Goal: Task Accomplishment & Management: Manage account settings

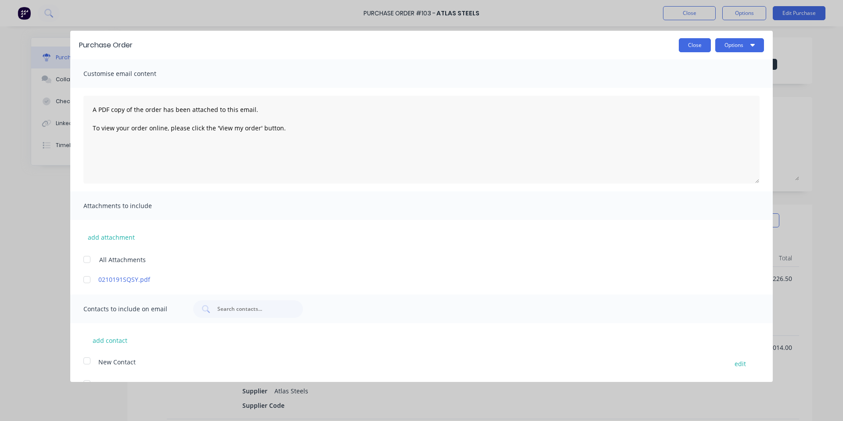
click at [691, 47] on button "Close" at bounding box center [695, 45] width 32 height 14
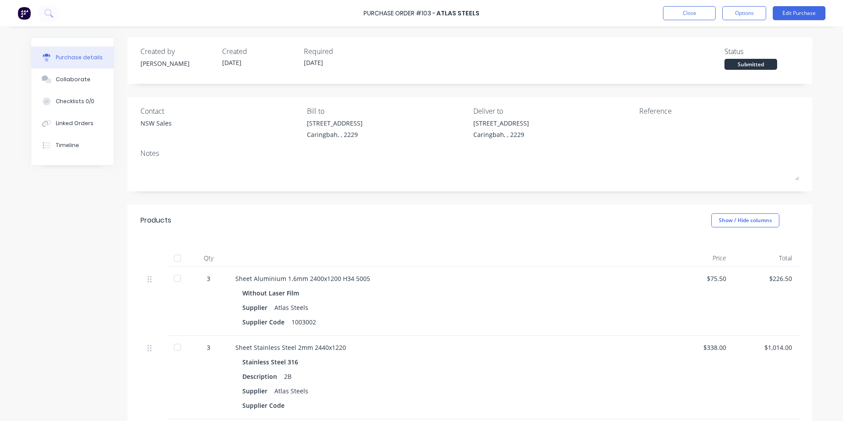
click at [687, 21] on div "Purchase Order #103 - Atlas Steels Close Options Edit Purchase" at bounding box center [421, 13] width 843 height 26
click at [687, 17] on button "Close" at bounding box center [689, 13] width 53 height 14
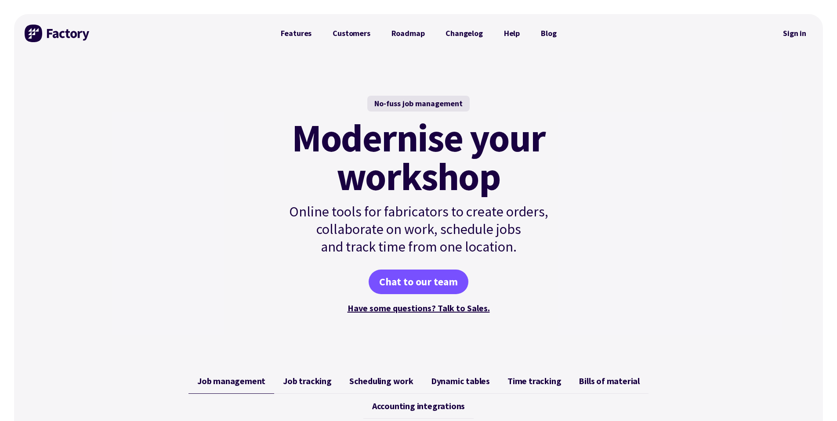
click at [789, 30] on link "Sign in" at bounding box center [795, 33] width 36 height 20
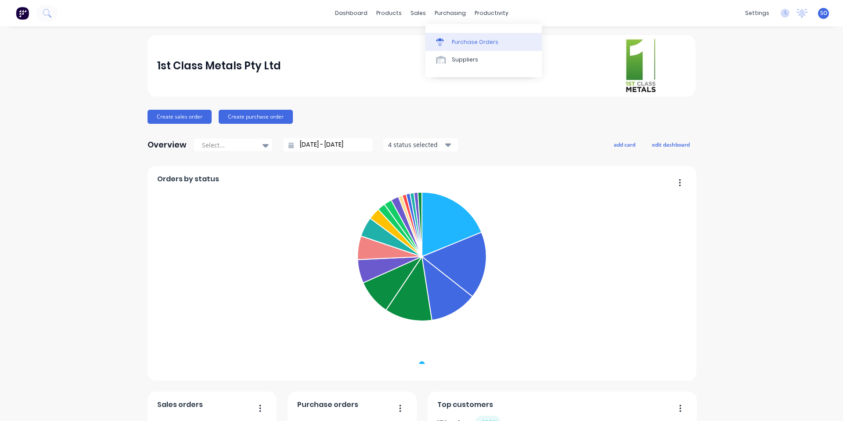
click at [469, 48] on link "Purchase Orders" at bounding box center [484, 42] width 116 height 18
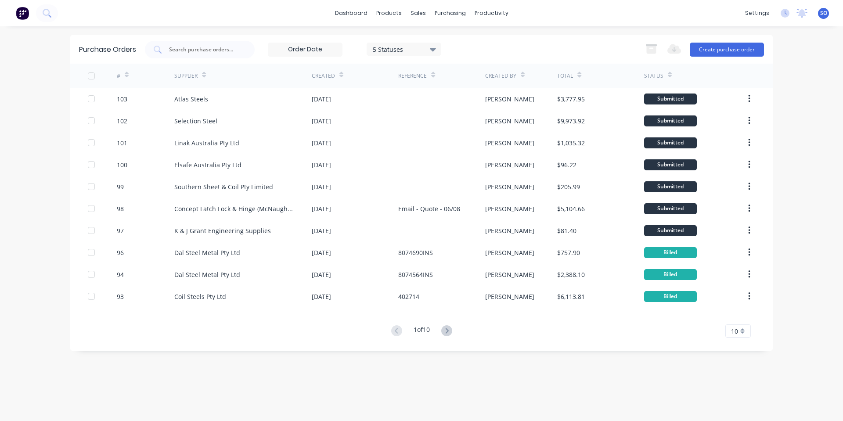
drag, startPoint x: 494, startPoint y: 39, endPoint x: 491, endPoint y: 44, distance: 5.9
click at [494, 39] on div "Purchase Orders 5 Statuses 5 Statuses Export to Excel (XLSX) Create purchase or…" at bounding box center [421, 49] width 703 height 29
click at [448, 35] on link "Purchase Orders" at bounding box center [487, 42] width 116 height 18
click at [448, 45] on div at bounding box center [446, 42] width 13 height 8
click at [760, 48] on button "Create purchase order" at bounding box center [727, 50] width 74 height 14
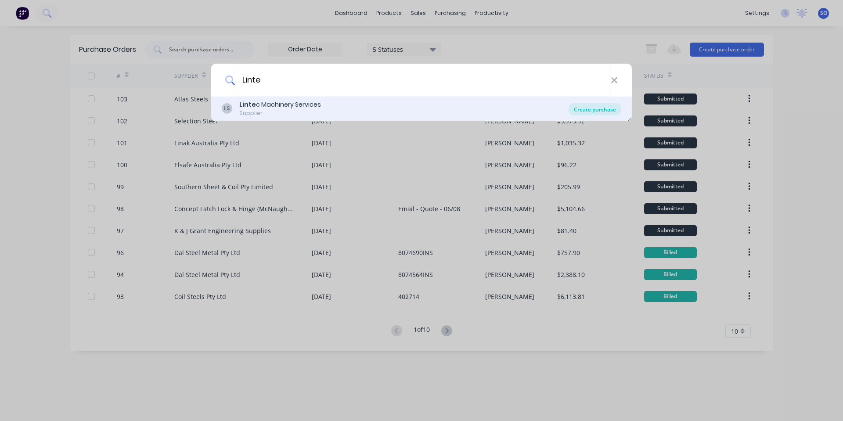
type input "Linte"
click at [596, 108] on div "Create purchase" at bounding box center [595, 109] width 53 height 12
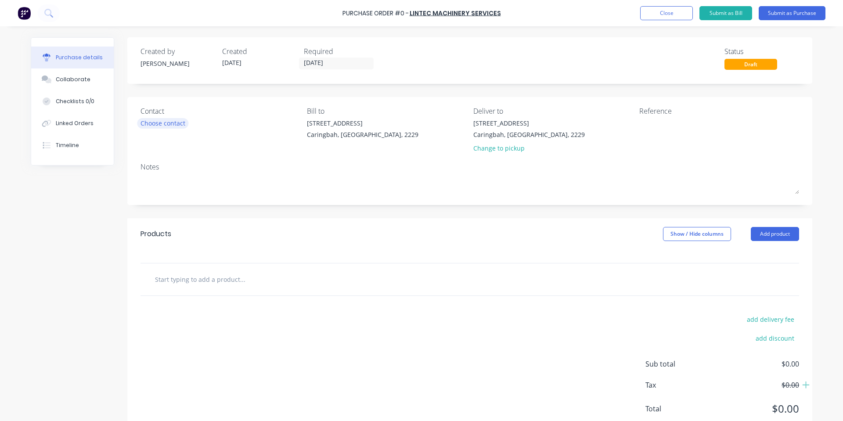
click at [141, 118] on div "Contact Choose contact" at bounding box center [221, 131] width 160 height 51
click at [313, 63] on input "[DATE]" at bounding box center [337, 63] width 74 height 11
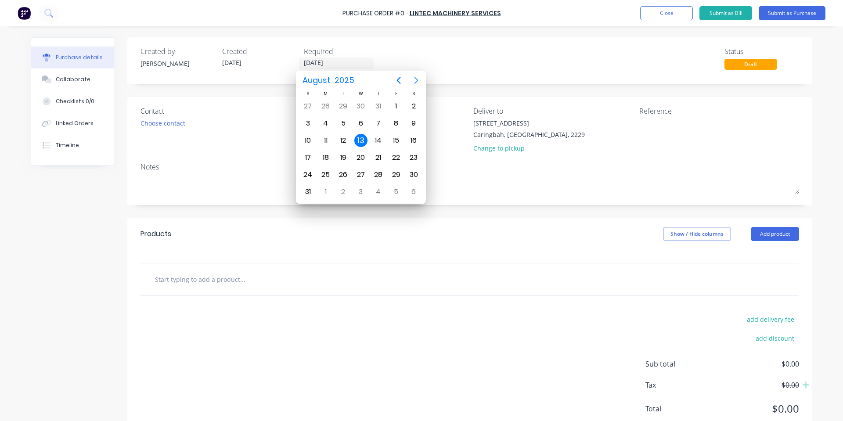
click at [416, 83] on icon "Next page" at bounding box center [417, 80] width 4 height 7
click at [328, 127] on div "3" at bounding box center [325, 123] width 13 height 13
type input "[DATE]"
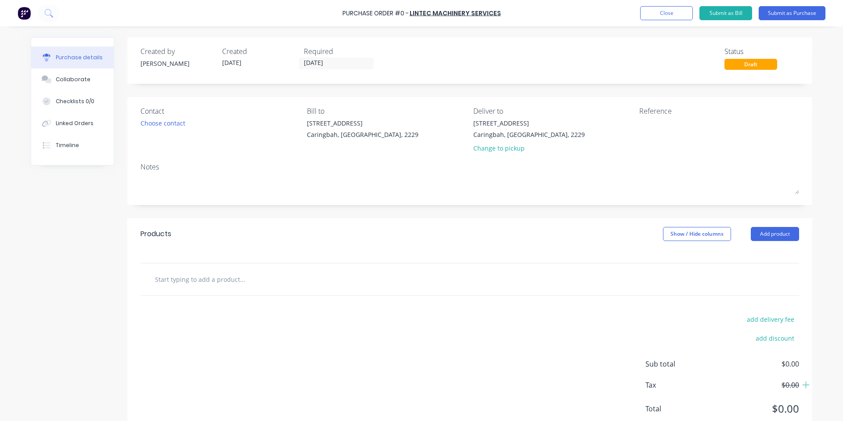
click at [269, 155] on div "Contact Choose contact" at bounding box center [221, 131] width 160 height 51
click at [152, 126] on div "Choose contact" at bounding box center [163, 123] width 45 height 9
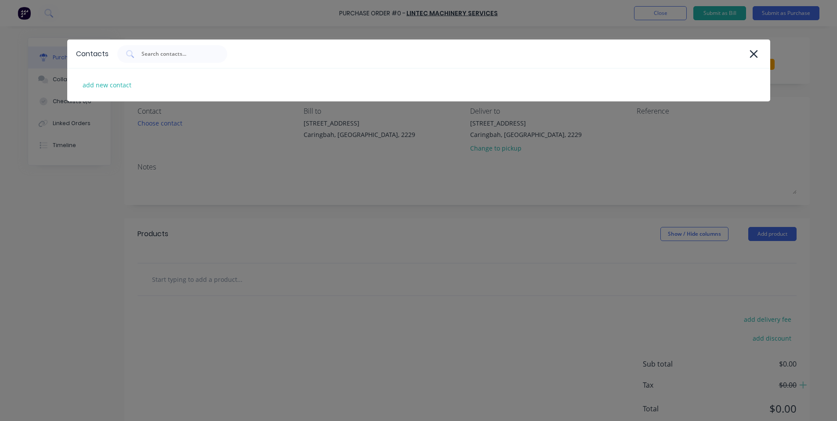
click at [192, 163] on div "Contacts add new contact" at bounding box center [418, 210] width 837 height 421
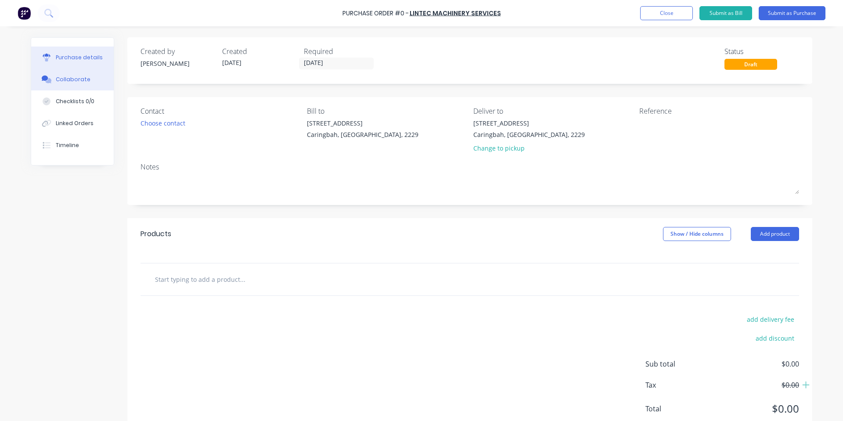
click at [67, 82] on div "Collaborate" at bounding box center [73, 80] width 35 height 8
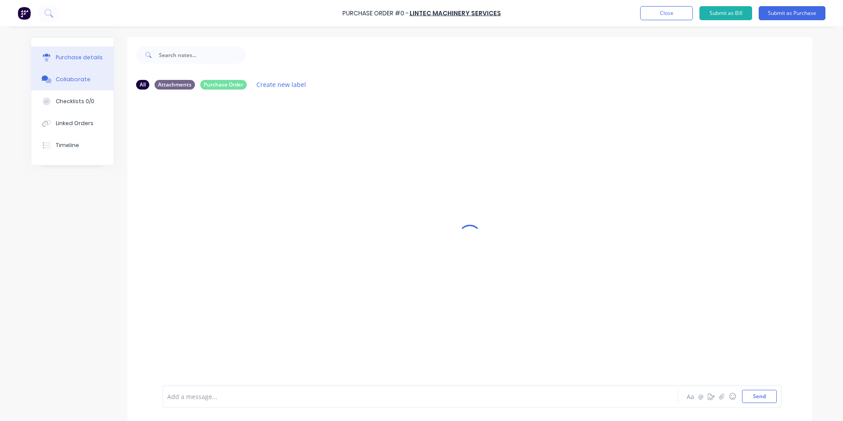
click at [65, 66] on button "Purchase details" at bounding box center [72, 58] width 83 height 22
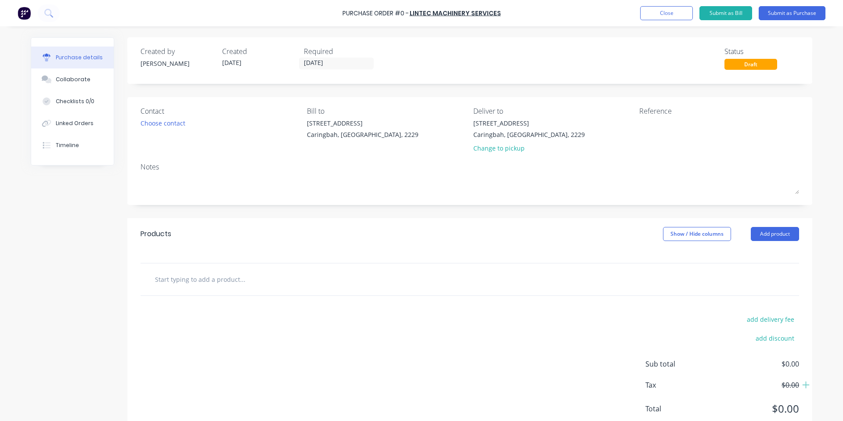
click at [174, 281] on input "text" at bounding box center [243, 280] width 176 height 18
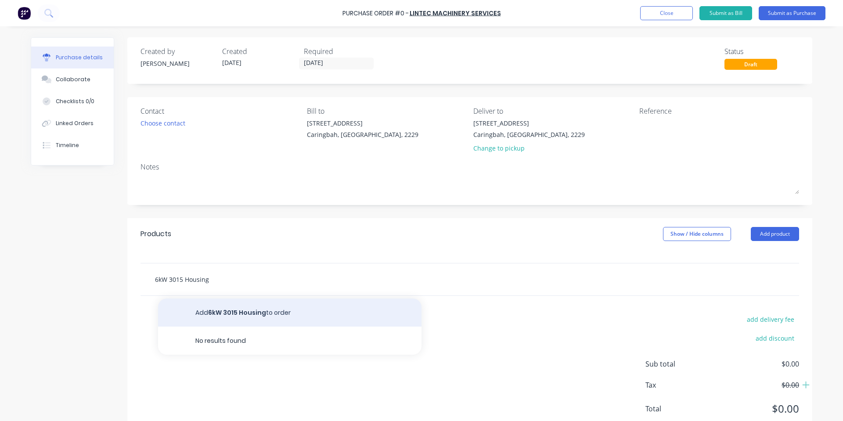
type input "6kW 3015 Housing"
click at [253, 317] on button "Add 6kW 3015 Housing to order" at bounding box center [290, 313] width 264 height 28
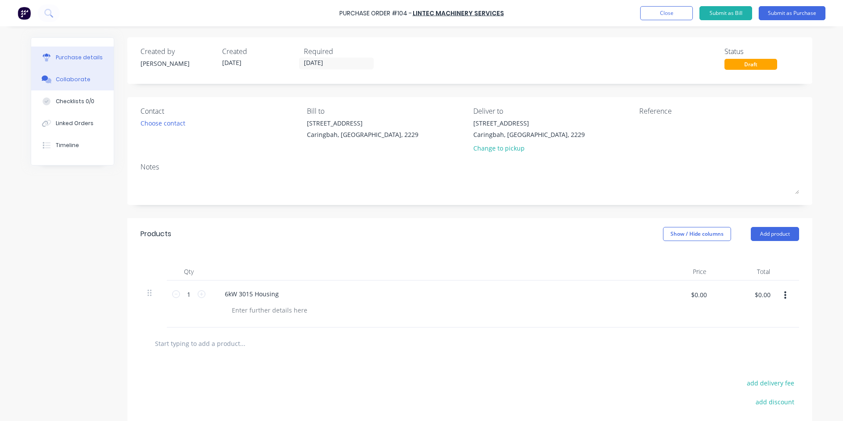
click at [45, 74] on button "Collaborate" at bounding box center [72, 80] width 83 height 22
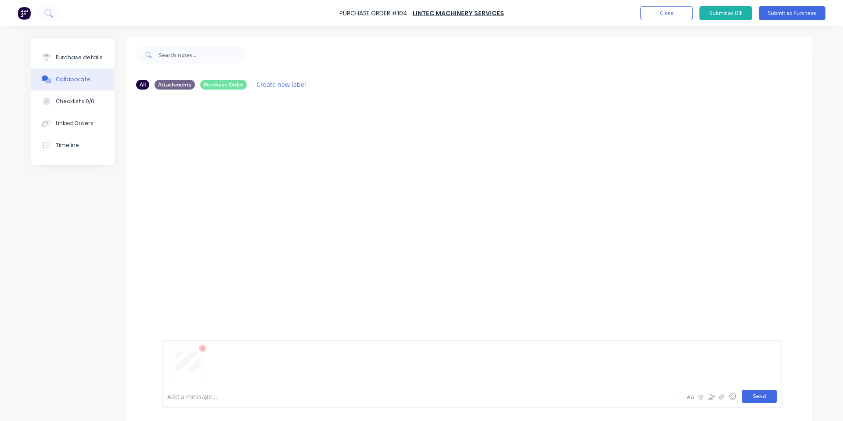
click at [759, 394] on button "Send" at bounding box center [759, 396] width 35 height 13
click at [78, 53] on button "Purchase details" at bounding box center [72, 58] width 83 height 22
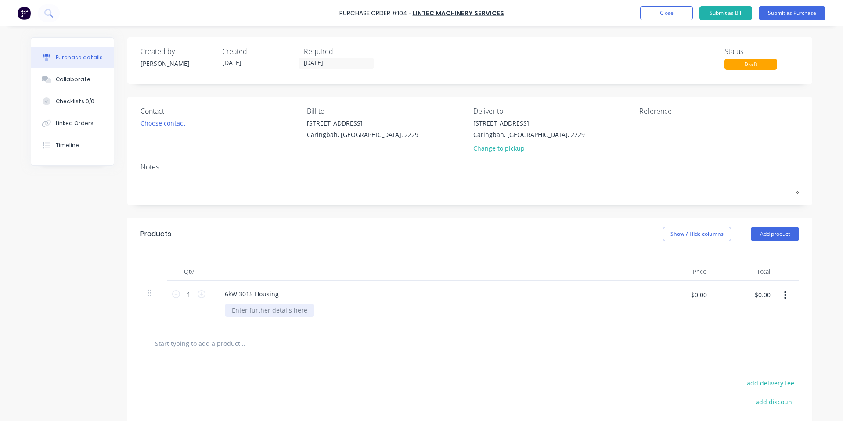
click at [264, 314] on div at bounding box center [270, 310] width 90 height 13
paste div
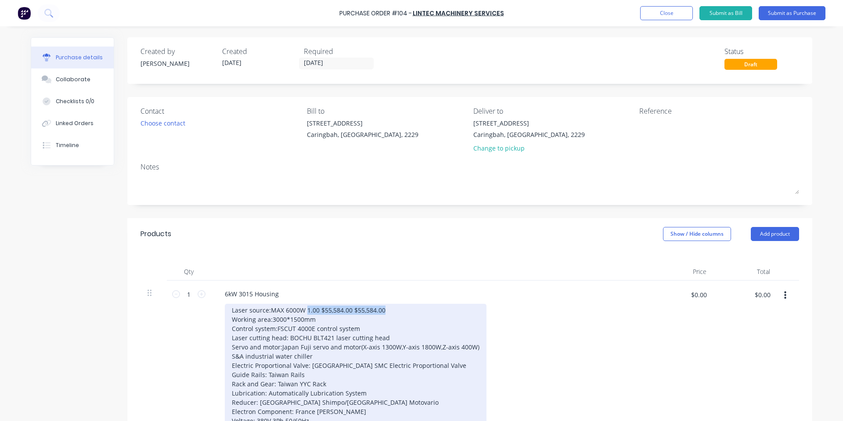
drag, startPoint x: 302, startPoint y: 310, endPoint x: 390, endPoint y: 309, distance: 87.9
click at [390, 309] on div "Laser source:MAX 6000W 1.00 $55,584.00 $55,584.00 Working area:3000*1500mm Cont…" at bounding box center [356, 370] width 262 height 133
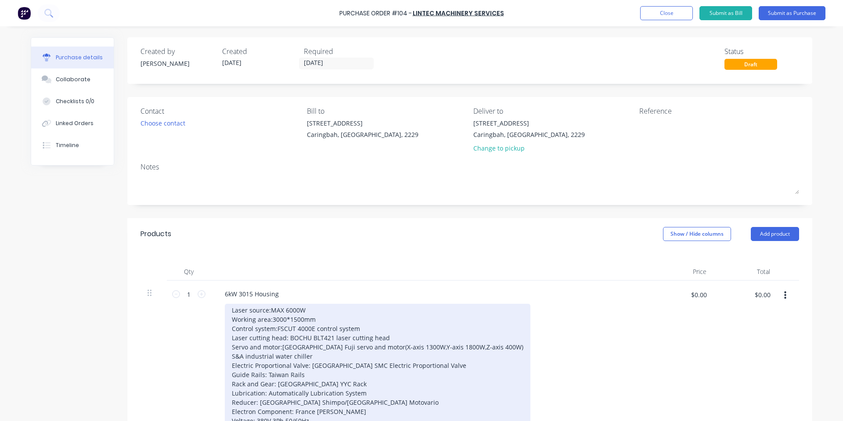
scroll to position [117, 0]
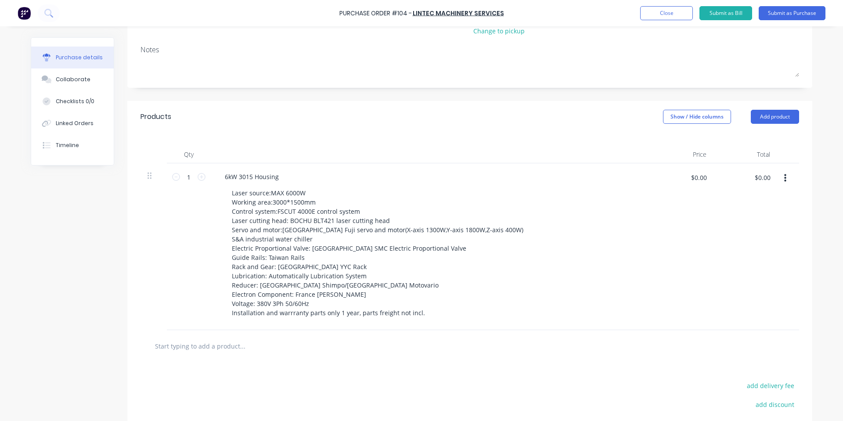
click at [594, 300] on div "Laser source:MAX 6000W Working area:3000*1500mm Control system:FSCUT 4000E cont…" at bounding box center [434, 253] width 418 height 133
click at [704, 184] on div "$0.00 $0.00" at bounding box center [699, 180] width 26 height 21
type input "$55,584.00"
click at [704, 193] on div "$55,584.00 $55,584.00" at bounding box center [682, 246] width 64 height 167
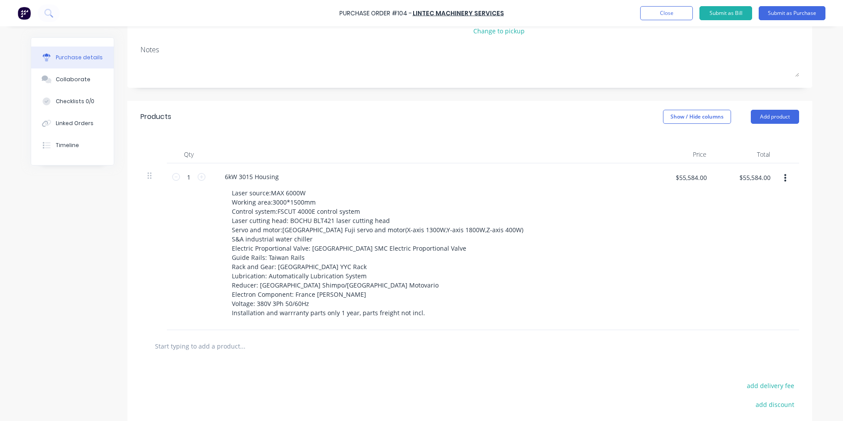
click at [239, 339] on input "text" at bounding box center [243, 346] width 176 height 18
paste input "Power Stabilizer 80kvA"
type input "Power Stabilizer 80kvA"
click at [251, 382] on button "Add Power Stabilizer 80kvA to order" at bounding box center [290, 379] width 264 height 28
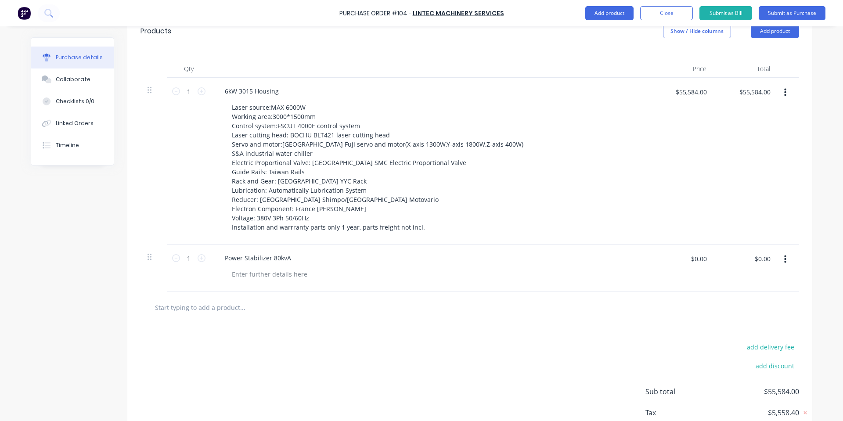
scroll to position [234, 0]
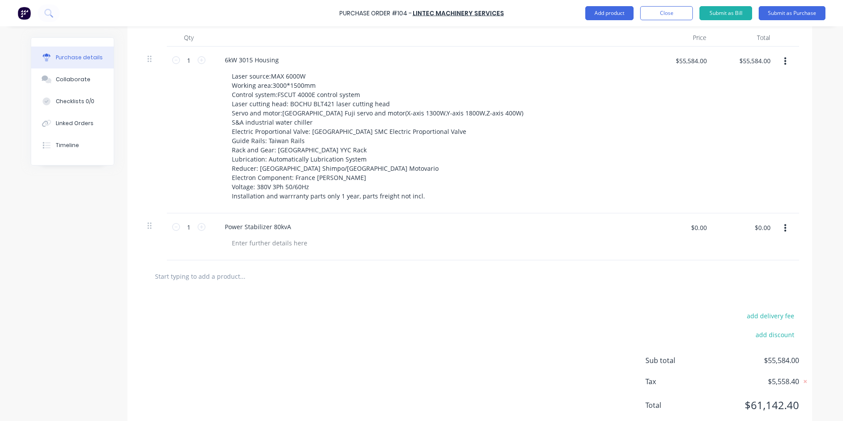
click at [227, 275] on input "text" at bounding box center [243, 277] width 176 height 18
paste input "Compressor, 22KWA 16bar"
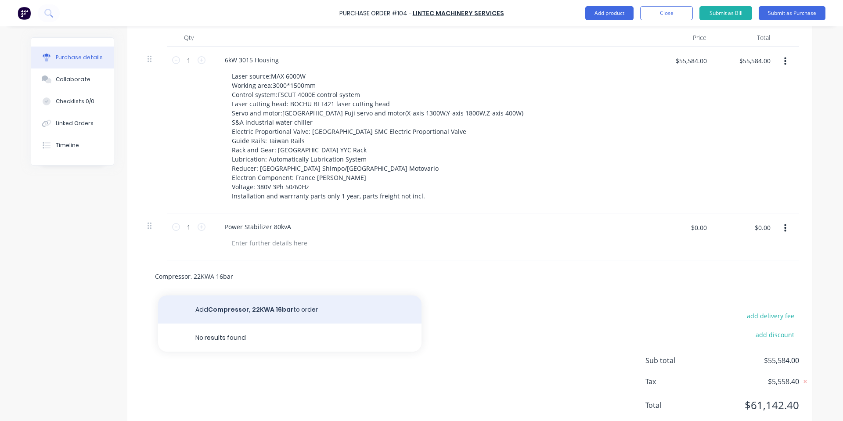
type input "Compressor, 22KWA 16bar"
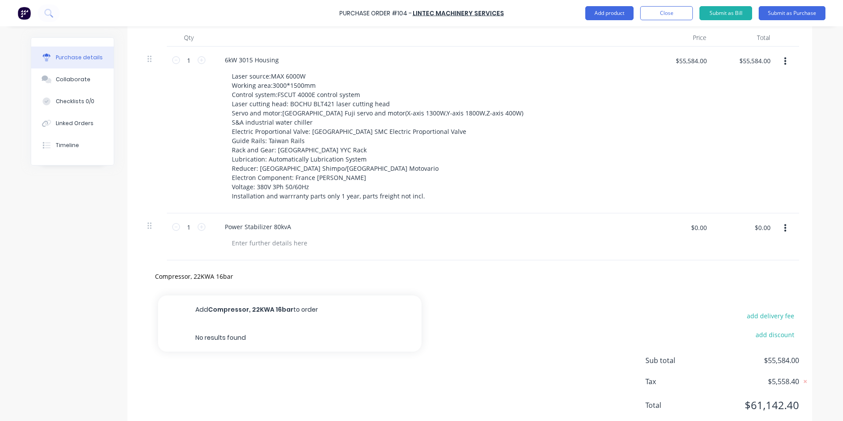
click at [229, 308] on button "Add Compressor, 22KWA 16bar to order" at bounding box center [290, 310] width 264 height 28
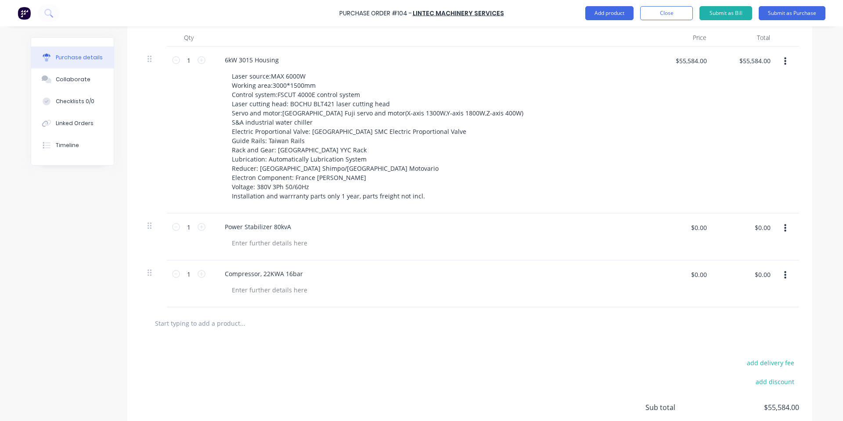
drag, startPoint x: 234, startPoint y: 307, endPoint x: 231, endPoint y: 326, distance: 18.6
click at [235, 312] on div at bounding box center [470, 323] width 659 height 32
click at [230, 330] on input "text" at bounding box center [243, 324] width 176 height 18
paste input "Smoke Purifier (exhaust filter unit) 7.5KW"
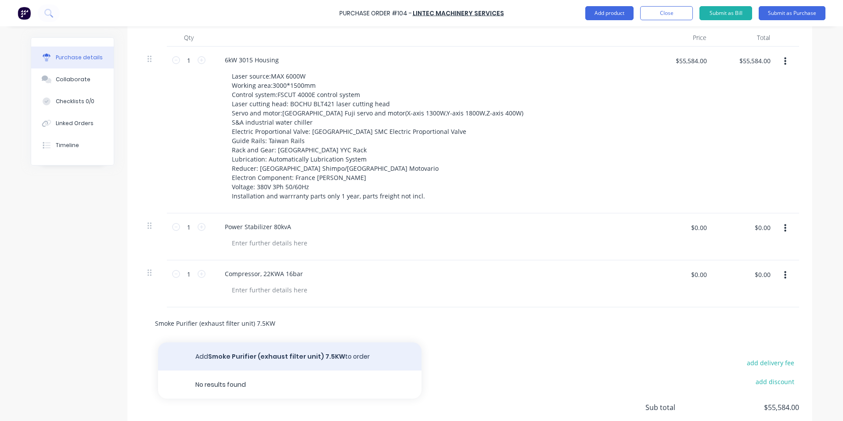
type input "Smoke Purifier (exhaust filter unit) 7.5KW"
click at [255, 353] on button "Add Smoke Purifier (exhaust filter unit) 7.5KW to order" at bounding box center [290, 357] width 264 height 28
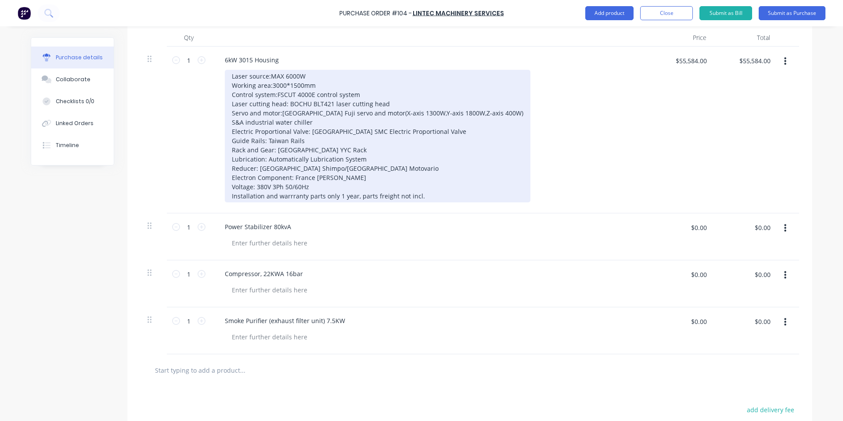
click at [348, 201] on div "Laser source:MAX 6000W Working area:3000*1500mm Control system:FSCUT 4000E cont…" at bounding box center [378, 136] width 306 height 133
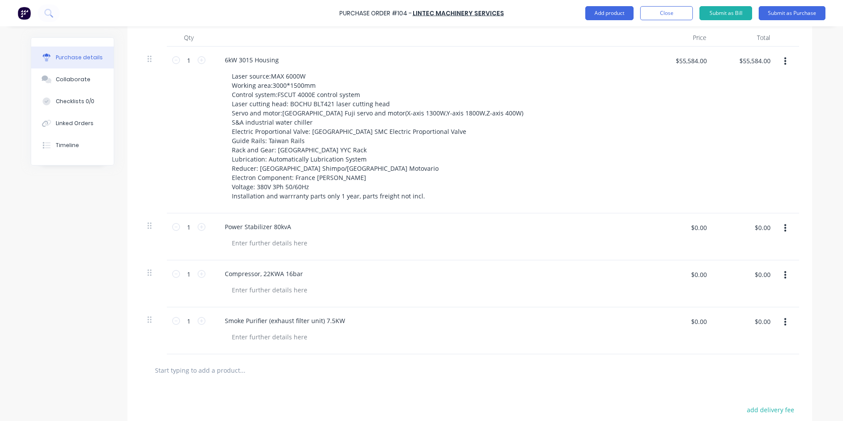
drag, startPoint x: 698, startPoint y: 152, endPoint x: 684, endPoint y: 163, distance: 17.2
click at [684, 163] on div "$55,584.00 $55,584.00" at bounding box center [682, 130] width 64 height 167
click at [205, 365] on input "text" at bounding box center [243, 371] width 176 height 18
paste input "Freight"
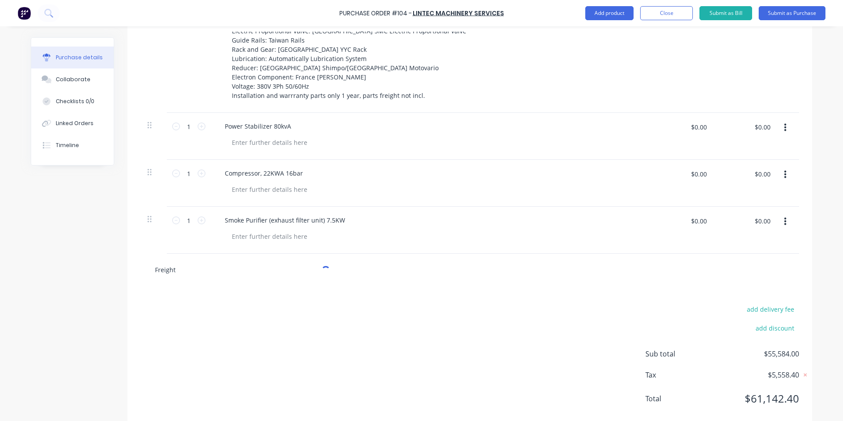
scroll to position [351, 0]
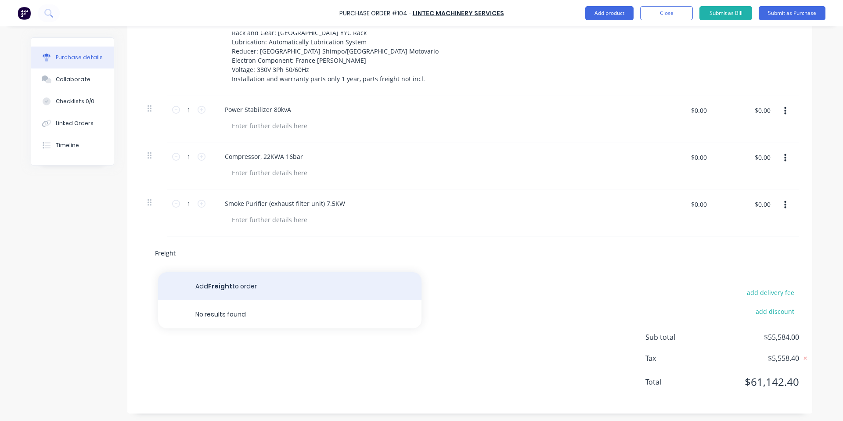
type input "Freight"
click at [247, 293] on button "Add Freight to order" at bounding box center [290, 286] width 264 height 28
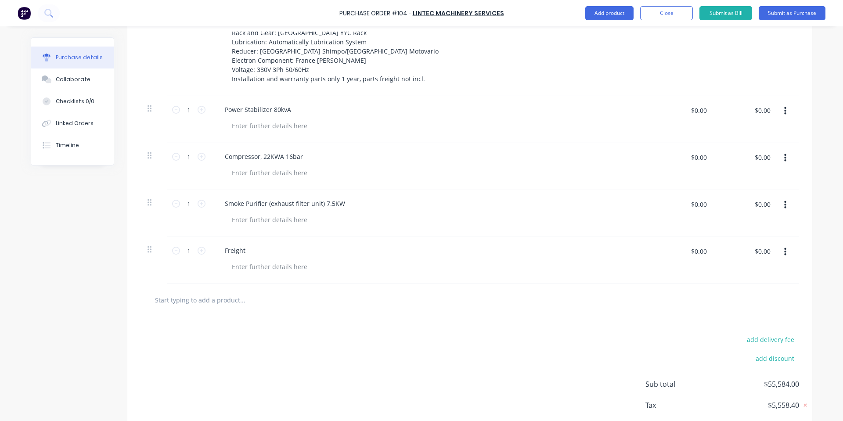
click at [271, 322] on div "add delivery fee add discount Sub total $55,584.00 Tax $5,558.40 Total $61,142.…" at bounding box center [469, 388] width 685 height 145
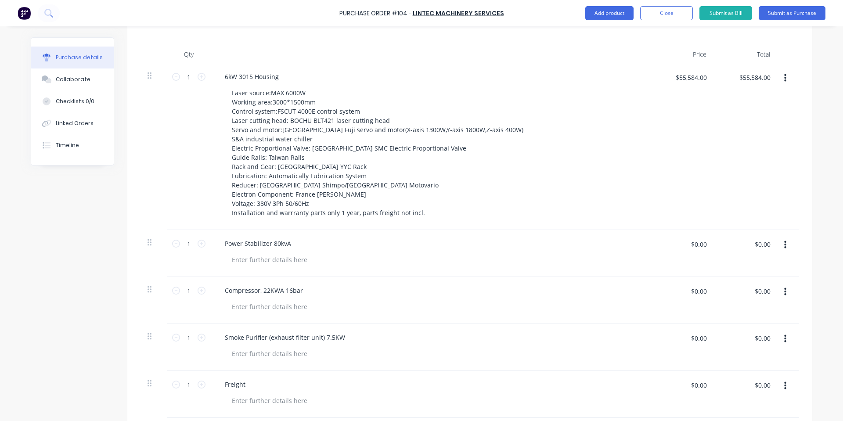
scroll to position [234, 0]
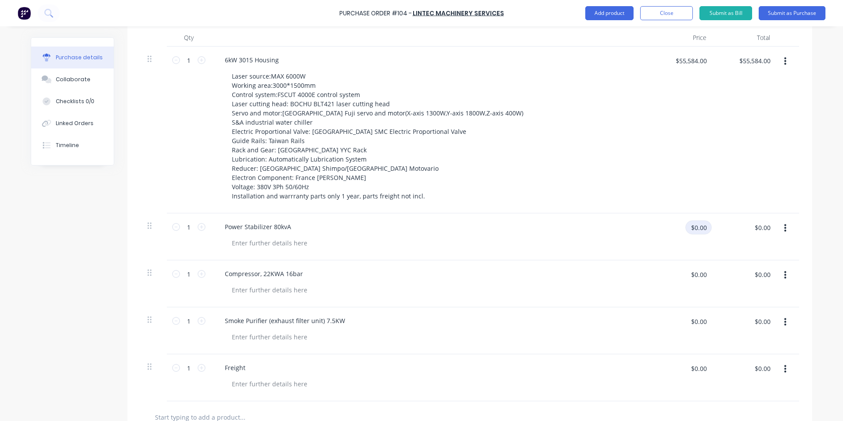
click at [697, 227] on input "$0.00" at bounding box center [699, 228] width 26 height 14
type input "$2,200.00"
click at [706, 274] on input "$0.00" at bounding box center [699, 275] width 26 height 14
type input "$7,840.00"
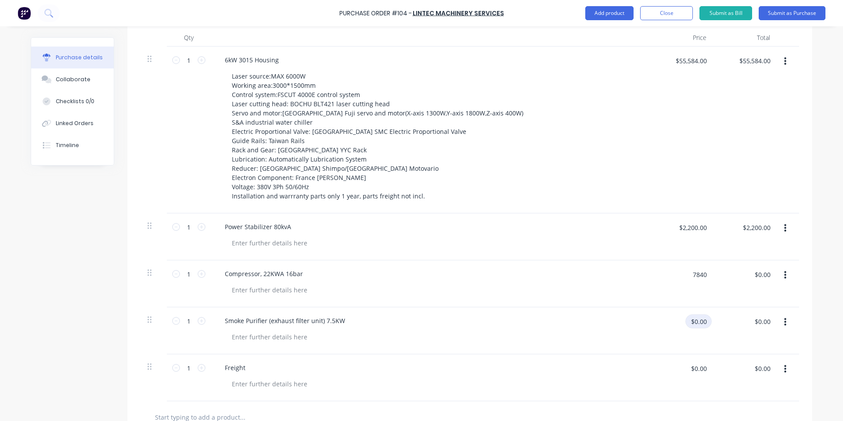
type input "$7,840.00"
click at [703, 316] on input "$0.00" at bounding box center [699, 322] width 26 height 14
type input "$8,554.00"
click at [723, 345] on div "$8,554.00 $0.00" at bounding box center [746, 330] width 64 height 47
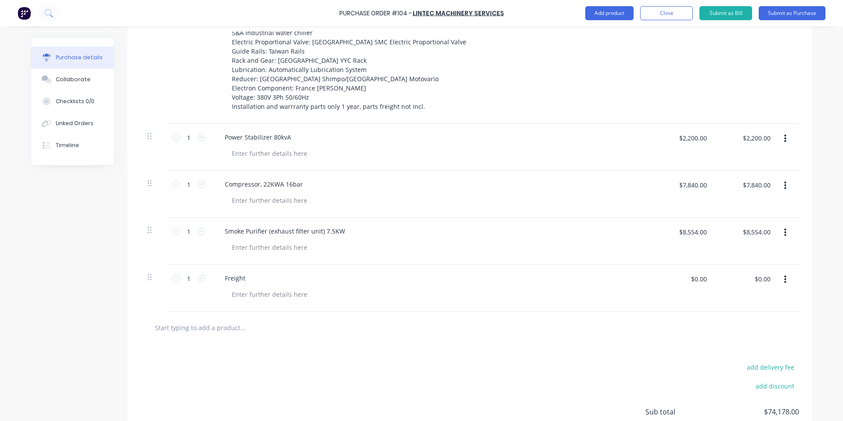
scroll to position [351, 0]
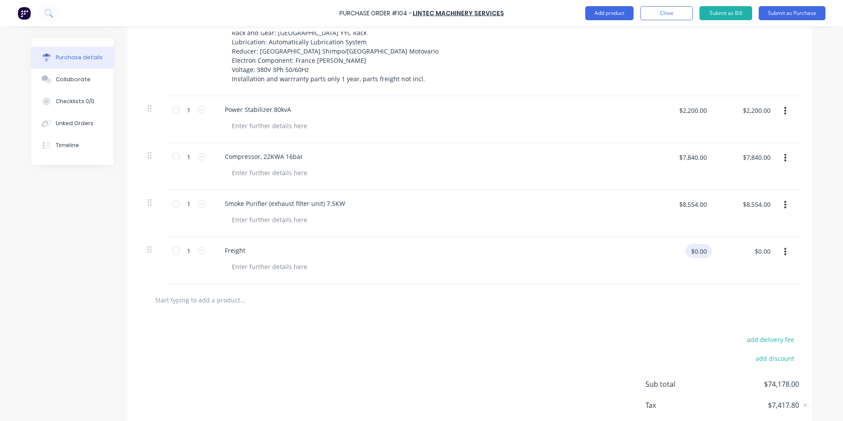
click at [686, 254] on input "$0.00" at bounding box center [699, 251] width 26 height 14
type input "$10,500.00"
drag, startPoint x: 730, startPoint y: 234, endPoint x: 734, endPoint y: 242, distance: 9.2
click at [730, 234] on div "$8,554.00 $8,554.00" at bounding box center [746, 213] width 64 height 47
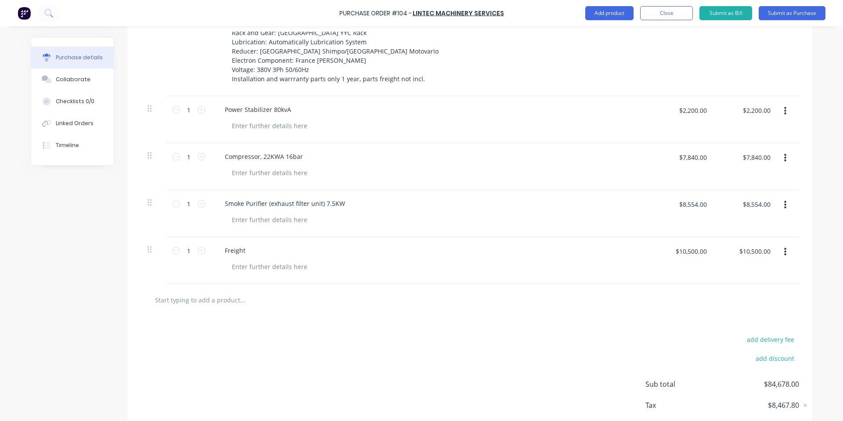
scroll to position [400, 0]
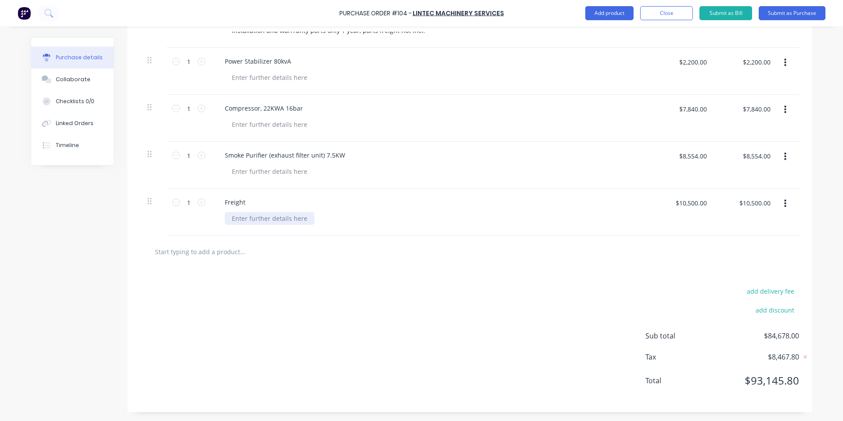
click at [260, 217] on div at bounding box center [270, 218] width 90 height 13
paste div
click at [506, 217] on div "Estimated CIF Sydney 40 feet container, exhaust unit will be packed up same con…" at bounding box center [375, 218] width 301 height 13
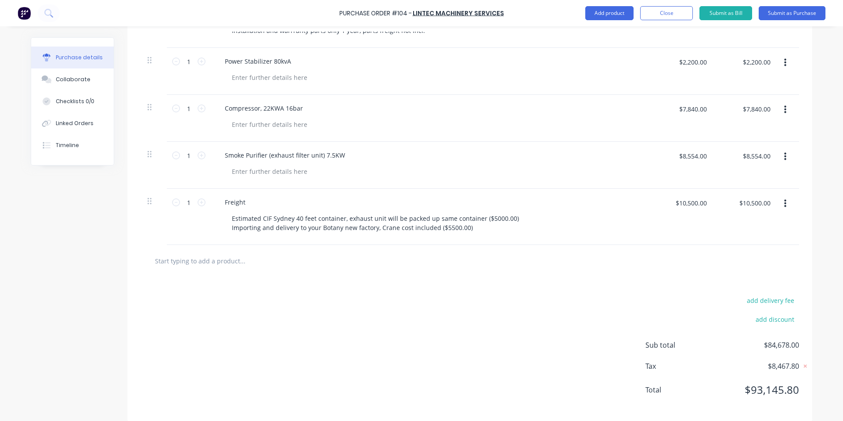
click at [492, 165] on div at bounding box center [434, 171] width 418 height 13
click at [448, 328] on div "add delivery fee add discount Sub total $84,678.00 Tax $8,467.80 Total $93,145.…" at bounding box center [469, 349] width 685 height 145
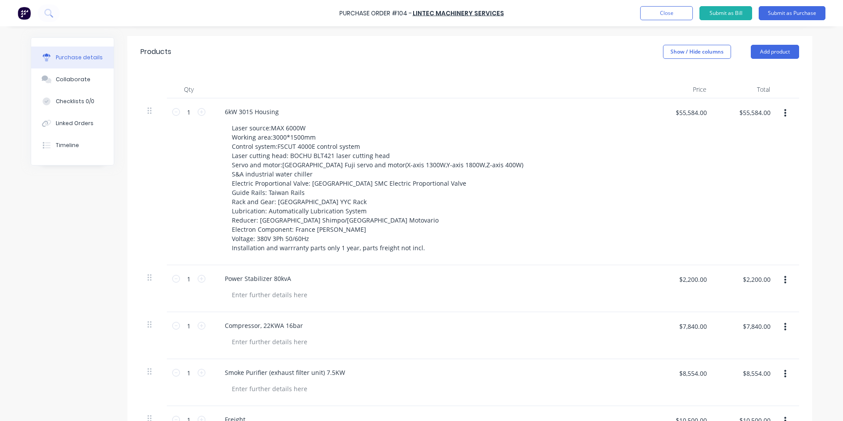
scroll to position [166, 0]
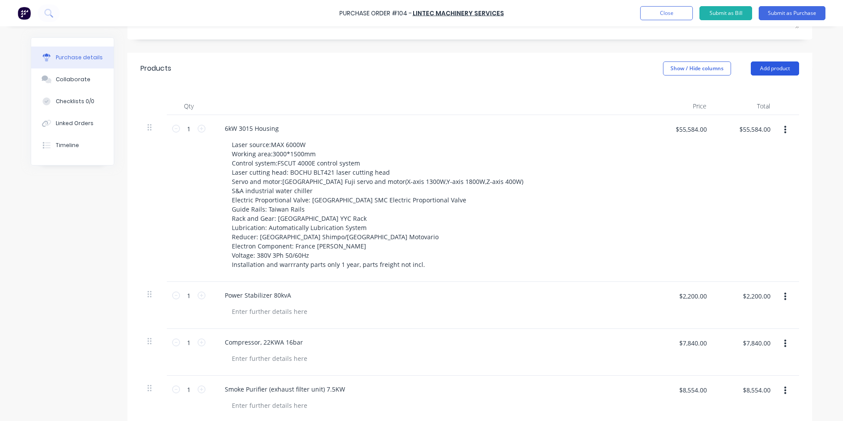
click at [758, 74] on button "Add product" at bounding box center [775, 68] width 48 height 14
drag, startPoint x: 780, startPoint y: 177, endPoint x: 792, endPoint y: 173, distance: 12.4
click at [780, 175] on div "Notes (External)" at bounding box center [758, 179] width 68 height 13
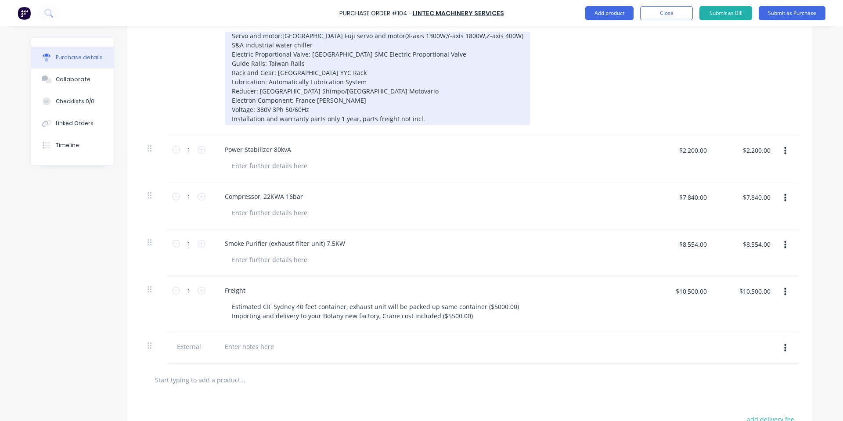
scroll to position [400, 0]
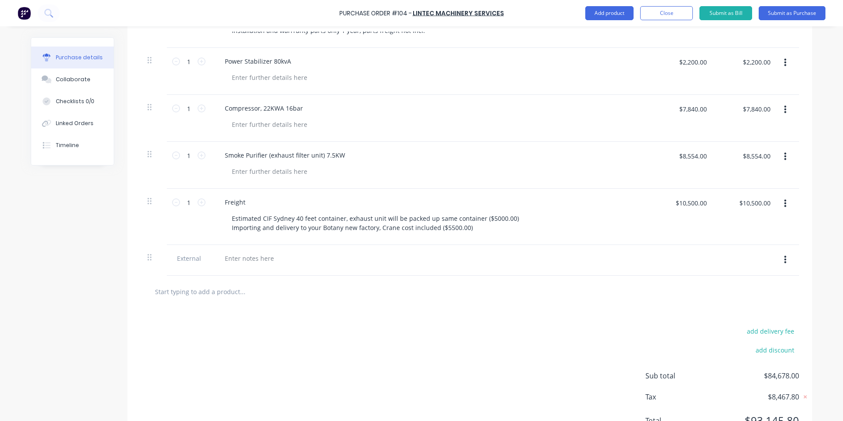
drag, startPoint x: 384, startPoint y: 336, endPoint x: 399, endPoint y: 326, distance: 17.9
click at [384, 336] on div "add delivery fee add discount Sub total $84,678.00 Tax $8,467.80 Total $93,145.…" at bounding box center [469, 380] width 685 height 145
click at [260, 260] on div at bounding box center [249, 258] width 63 height 13
click at [273, 261] on div "Payment Terms" at bounding box center [248, 258] width 60 height 13
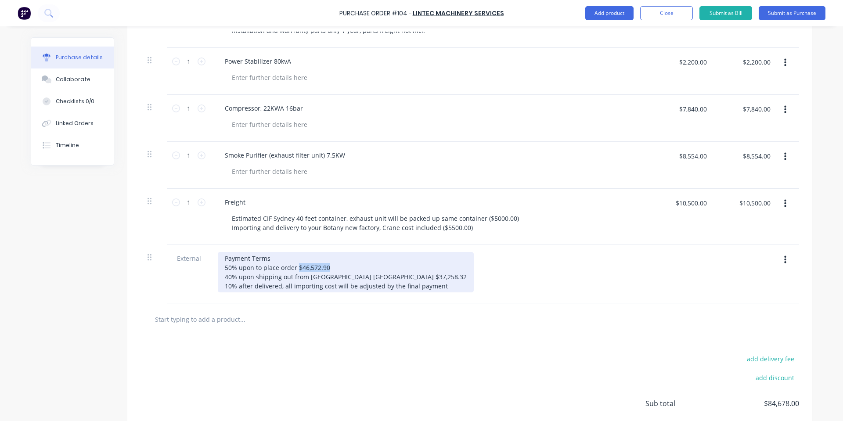
drag, startPoint x: 334, startPoint y: 264, endPoint x: 294, endPoint y: 265, distance: 40.0
click at [294, 265] on div "Payment Terms 50% upon to place order $46,572.90 40% upon shipping out from [GE…" at bounding box center [346, 272] width 256 height 40
drag, startPoint x: 406, startPoint y: 275, endPoint x: 360, endPoint y: 278, distance: 45.8
click at [360, 278] on div "Payment Terms 50% upon to place order 40% upon shipping out from [GEOGRAPHIC_DA…" at bounding box center [346, 272] width 256 height 40
click at [438, 286] on div "Payment Terms 50% upon to place order 40% upon shipping out from [GEOGRAPHIC_DA…" at bounding box center [336, 272] width 237 height 40
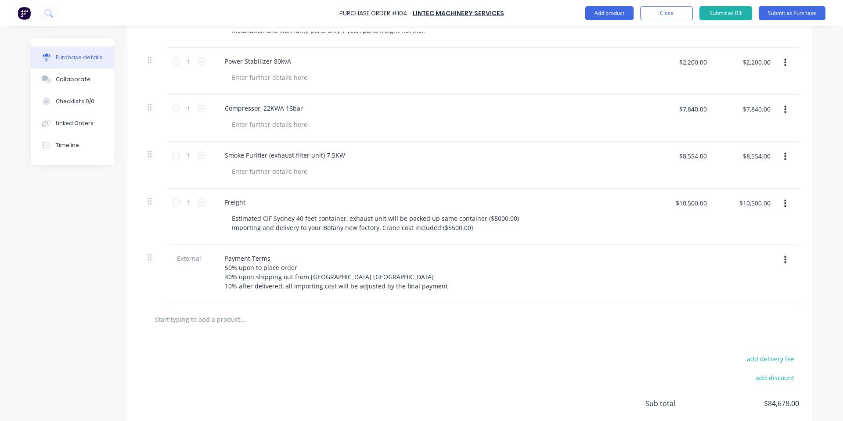
click at [292, 392] on div "add delivery fee add discount Sub total $84,678.00 Tax $8,467.80 Total $93,145.…" at bounding box center [469, 408] width 685 height 145
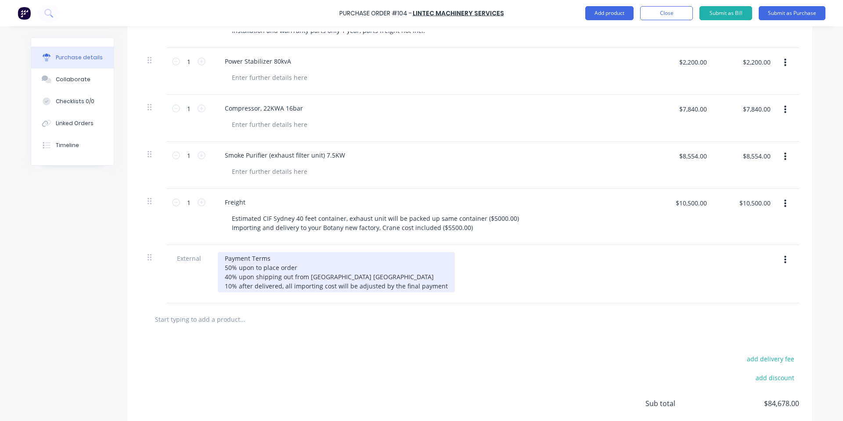
click at [272, 261] on div "Payment Terms 50% upon to place order 40% upon shipping out from [GEOGRAPHIC_DA…" at bounding box center [336, 272] width 237 height 40
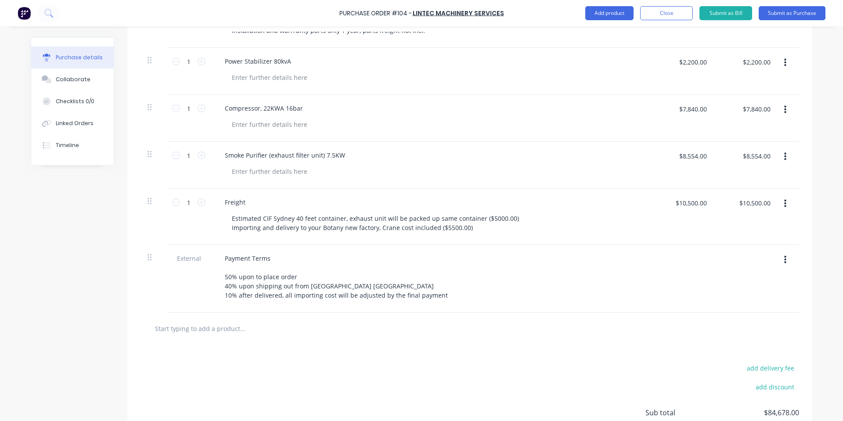
click at [285, 345] on div "add delivery fee add discount Sub total $84,678.00 Tax $8,467.80 Total $93,145.…" at bounding box center [469, 417] width 685 height 145
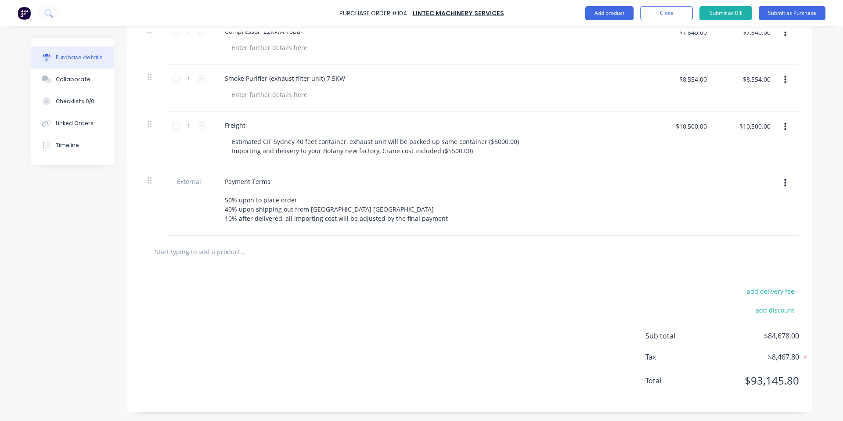
scroll to position [0, 0]
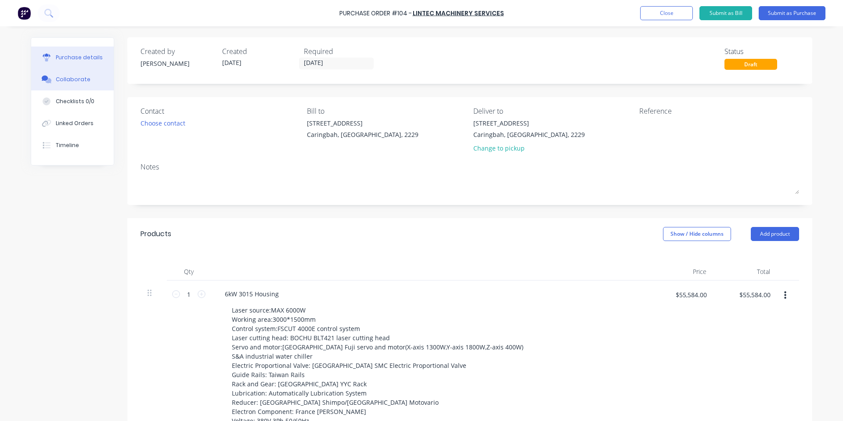
click at [71, 80] on div "Collaborate" at bounding box center [73, 80] width 35 height 8
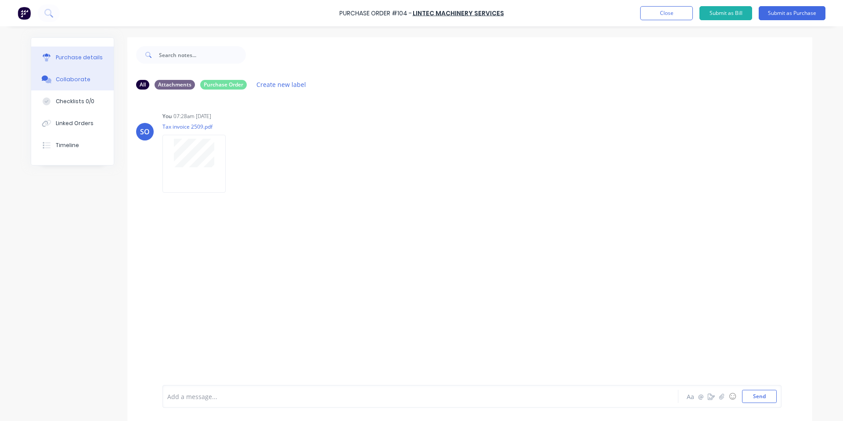
click at [75, 62] on button "Purchase details" at bounding box center [72, 58] width 83 height 22
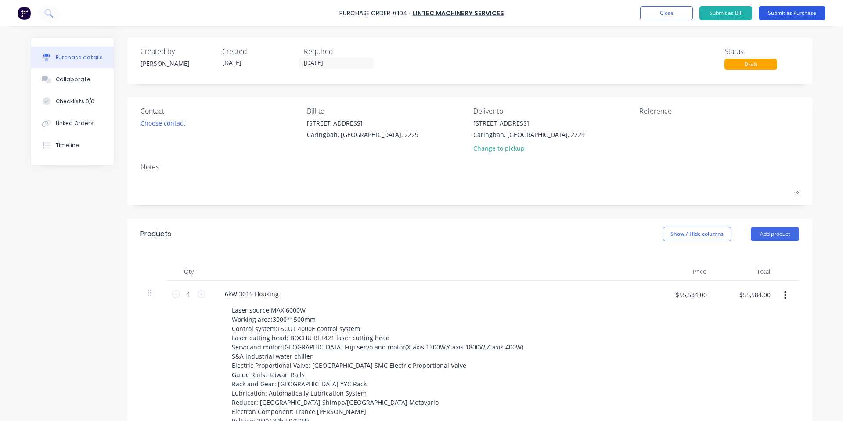
click at [780, 13] on button "Submit as Purchase" at bounding box center [792, 13] width 67 height 14
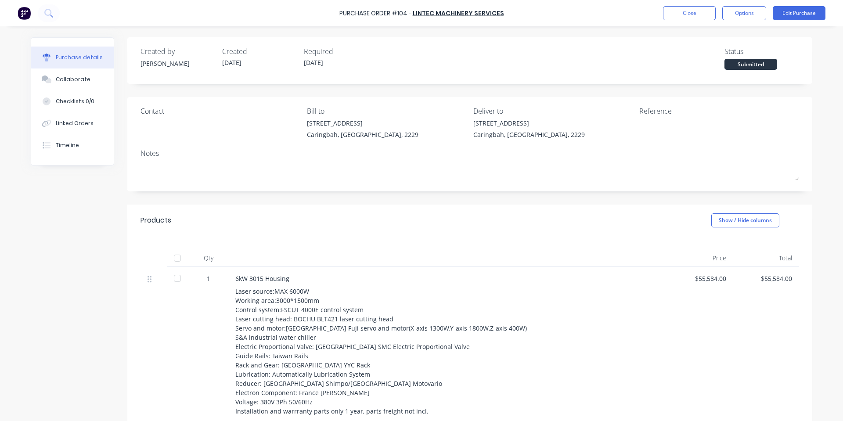
drag, startPoint x: 390, startPoint y: 257, endPoint x: 391, endPoint y: 262, distance: 4.9
click at [391, 257] on div at bounding box center [447, 259] width 439 height 18
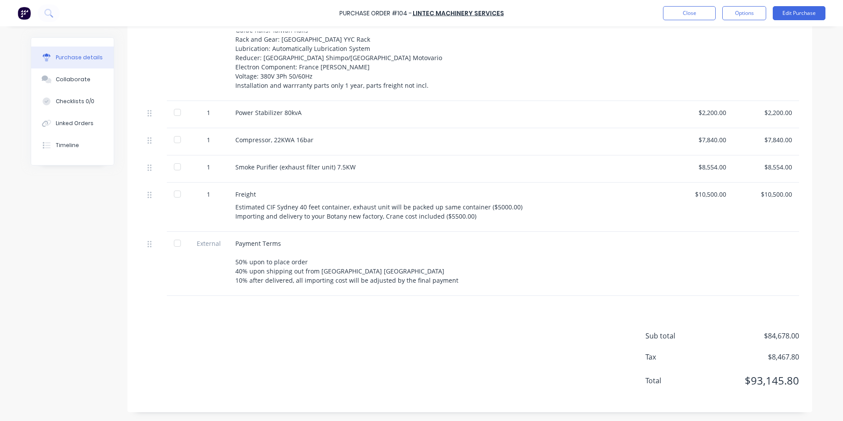
click at [589, 336] on div "Sub total $84,678.00 Tax $8,467.80 Total $93,145.80" at bounding box center [469, 354] width 685 height 116
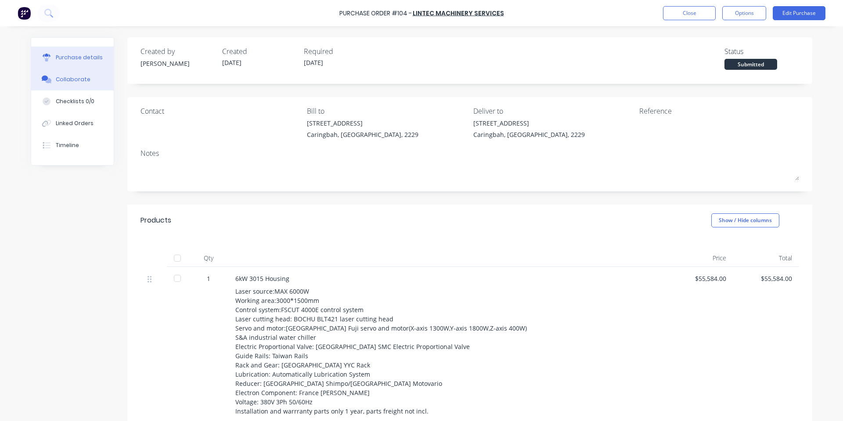
click at [82, 84] on button "Collaborate" at bounding box center [72, 80] width 83 height 22
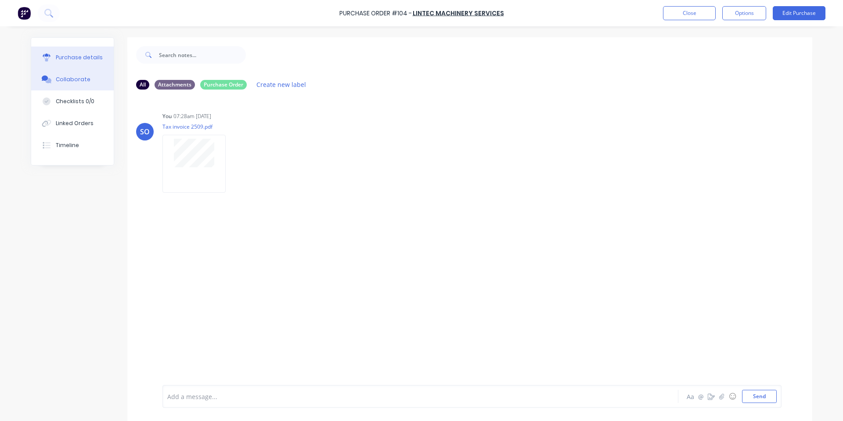
click at [90, 62] on button "Purchase details" at bounding box center [72, 58] width 83 height 22
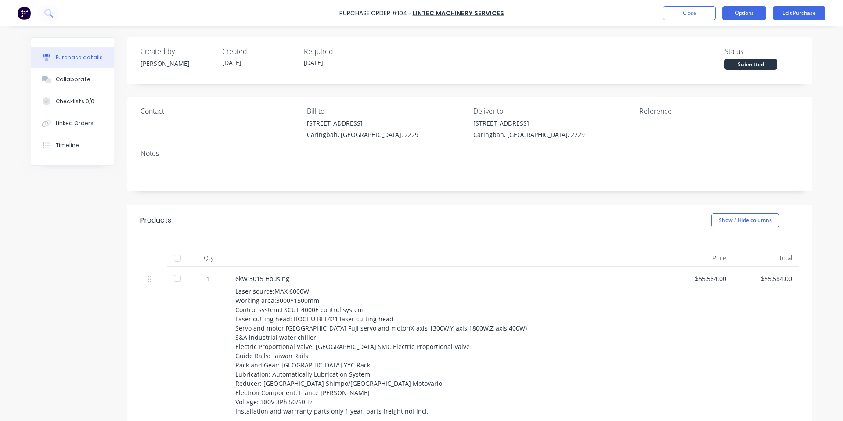
click at [746, 18] on button "Options" at bounding box center [745, 13] width 44 height 14
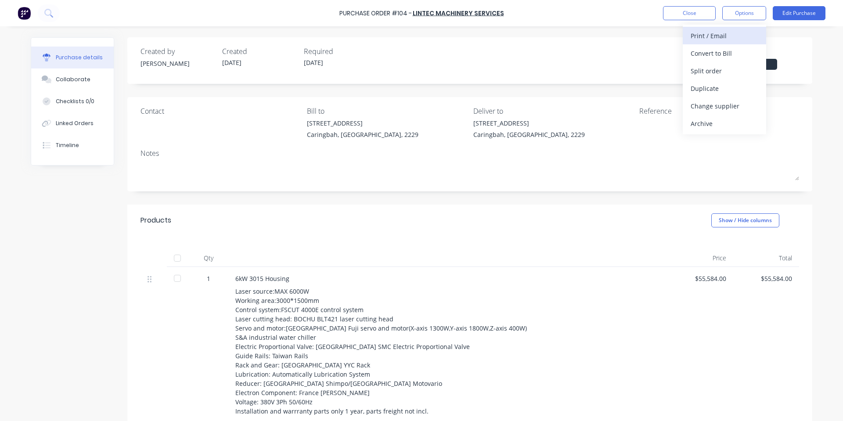
click at [741, 33] on div "Print / Email" at bounding box center [725, 35] width 68 height 13
click at [739, 53] on div "With pricing" at bounding box center [725, 53] width 68 height 13
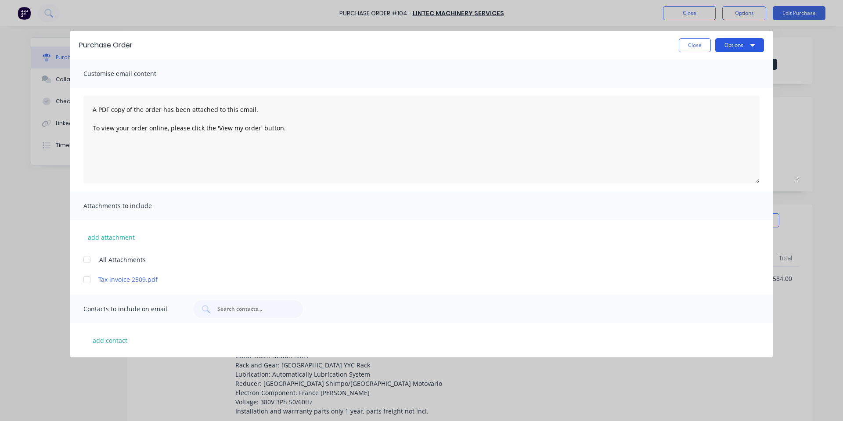
drag, startPoint x: 753, startPoint y: 44, endPoint x: 749, endPoint y: 54, distance: 11.2
click at [753, 45] on button "Options" at bounding box center [740, 45] width 49 height 14
click at [743, 66] on div "Print" at bounding box center [723, 67] width 68 height 13
click at [677, 43] on div "Close Options Print Email" at bounding box center [452, 45] width 623 height 14
drag, startPoint x: 694, startPoint y: 56, endPoint x: 694, endPoint y: 51, distance: 4.9
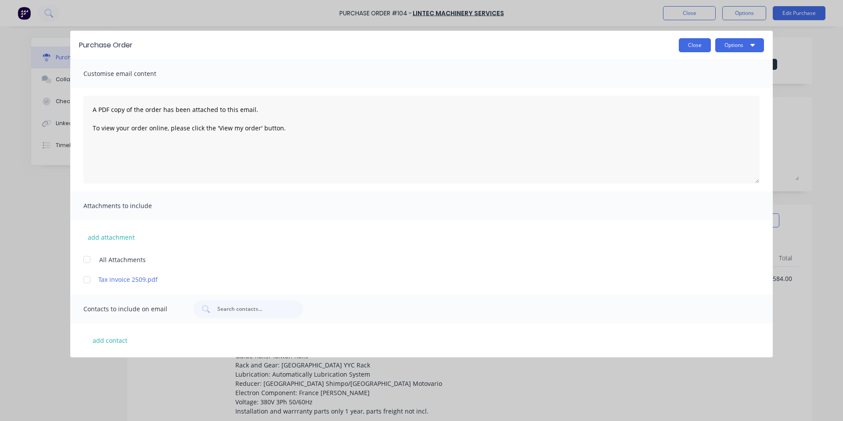
click at [694, 56] on div "Purchase Order Close Options" at bounding box center [421, 45] width 703 height 29
click at [695, 49] on button "Close" at bounding box center [695, 45] width 32 height 14
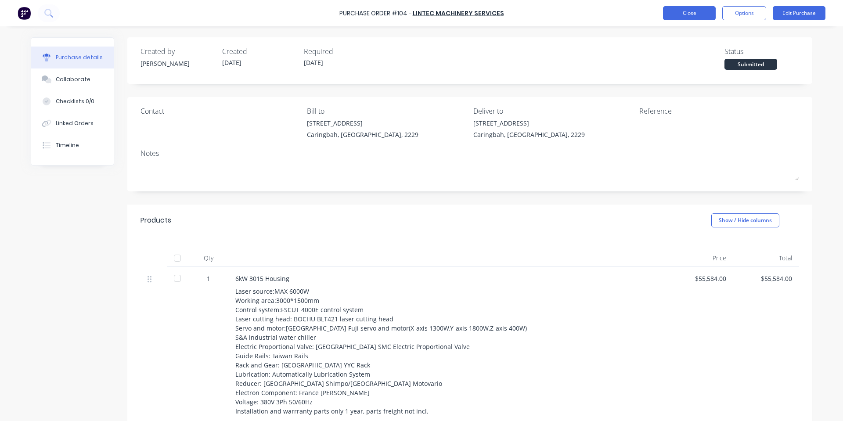
click at [688, 12] on button "Close" at bounding box center [689, 13] width 53 height 14
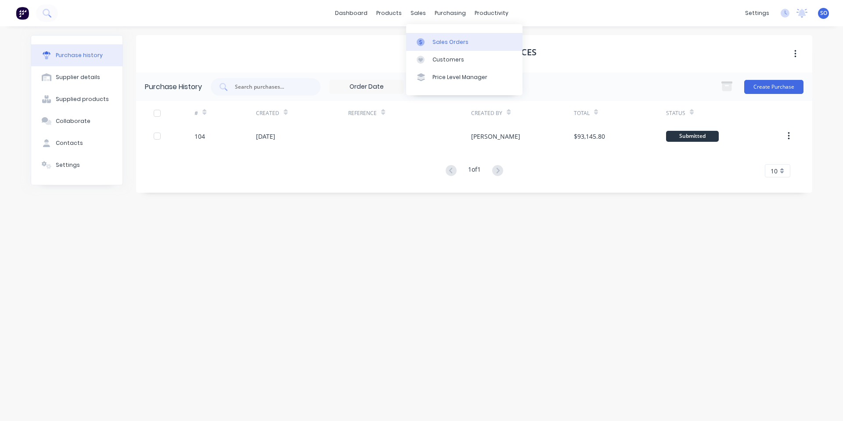
click at [415, 34] on link "Sales Orders" at bounding box center [464, 42] width 116 height 18
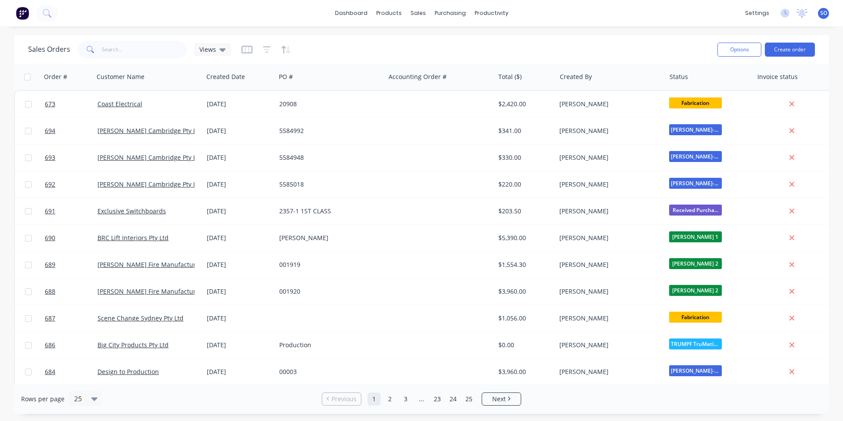
drag, startPoint x: 607, startPoint y: 36, endPoint x: 594, endPoint y: 45, distance: 15.7
click at [594, 45] on div "Sales Orders Views Options Create order" at bounding box center [421, 49] width 815 height 29
click at [465, 34] on link "Purchase Orders" at bounding box center [487, 42] width 116 height 18
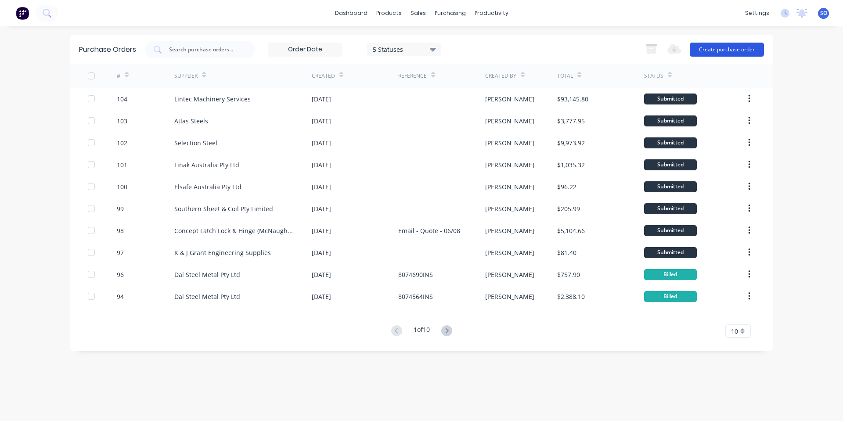
click at [738, 56] on button "Create purchase order" at bounding box center [727, 50] width 74 height 14
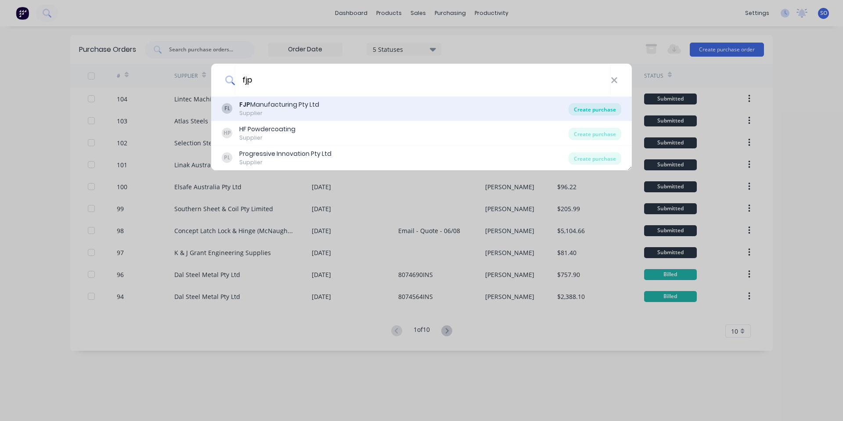
type input "fjp"
click at [596, 108] on div "Create purchase" at bounding box center [595, 109] width 53 height 12
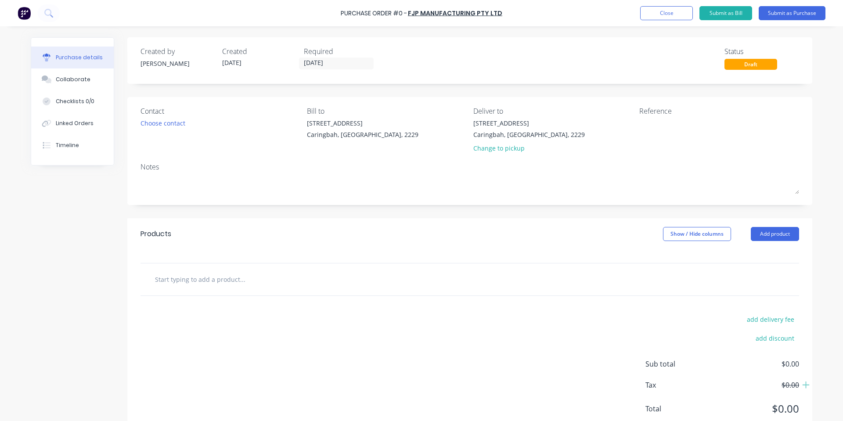
click at [156, 133] on div "Contact Choose contact" at bounding box center [221, 131] width 160 height 51
click at [159, 130] on div "Contact Choose contact" at bounding box center [221, 131] width 160 height 51
click at [162, 126] on div "Choose contact" at bounding box center [163, 123] width 45 height 9
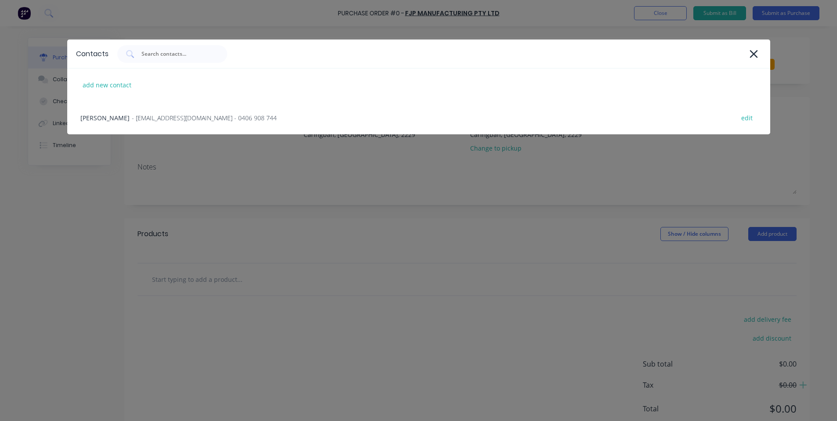
click at [162, 126] on div "[PERSON_NAME] - [EMAIL_ADDRESS][DOMAIN_NAME] - 0406 908 744 edit" at bounding box center [418, 117] width 703 height 33
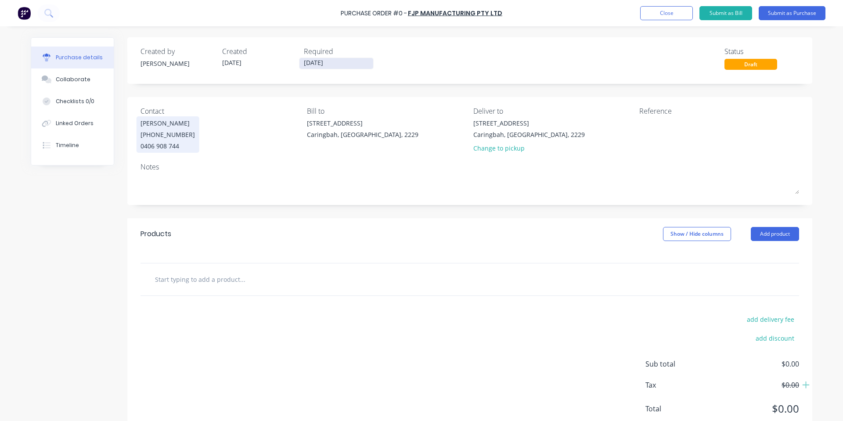
click at [318, 66] on input "[DATE]" at bounding box center [337, 63] width 74 height 11
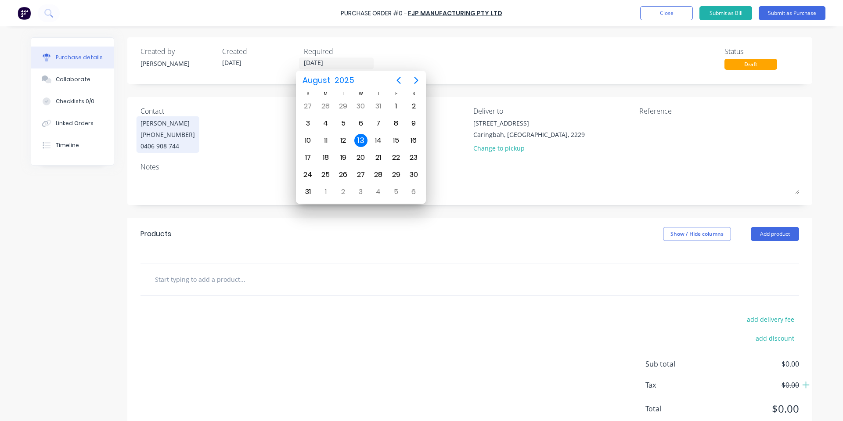
click at [358, 137] on div "13" at bounding box center [360, 140] width 13 height 13
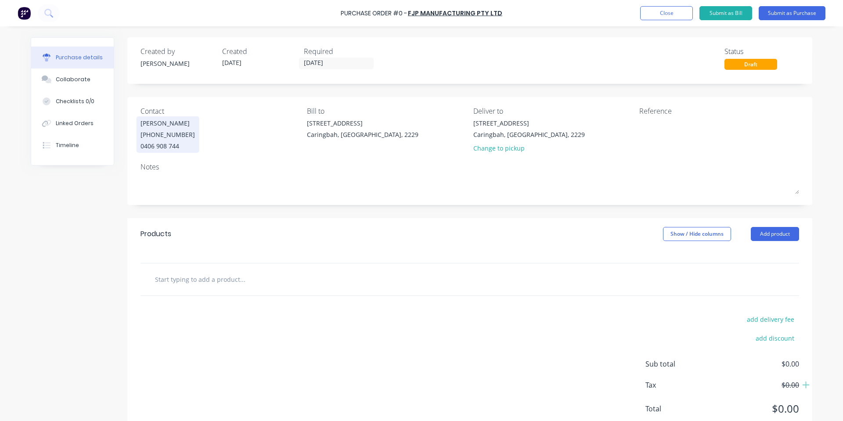
click at [217, 283] on input "text" at bounding box center [243, 280] width 176 height 18
click at [7, 304] on div "Purchase Order #0 - FJP Manufacturing Pty Ltd Add product Close Submit as Bill …" at bounding box center [421, 210] width 843 height 421
type input "S"
paste input "572N Rev 0"
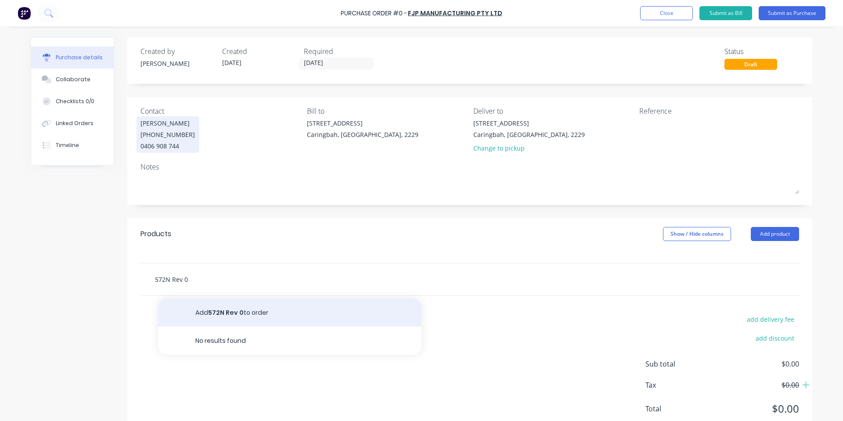
type input "572N Rev 0"
click at [292, 310] on button "Add 572N Rev 0 to order" at bounding box center [290, 313] width 264 height 28
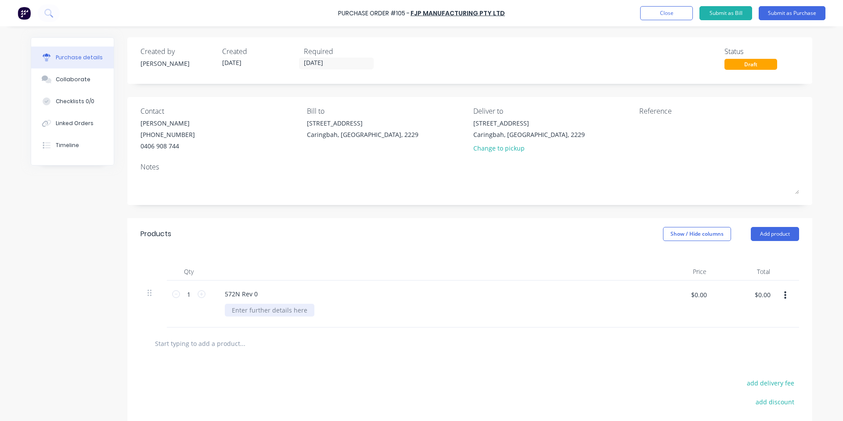
click at [269, 307] on div at bounding box center [270, 310] width 90 height 13
click at [709, 294] on div "$0.00 $0.00" at bounding box center [682, 304] width 64 height 47
click at [703, 293] on input "$0.00" at bounding box center [699, 295] width 26 height 14
type input "3"
type input "$200.00"
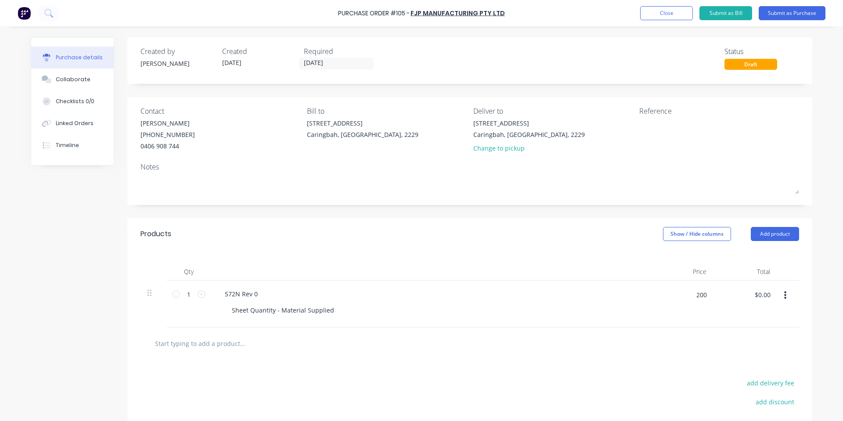
type input "$200.00"
click at [605, 275] on div at bounding box center [430, 272] width 439 height 18
drag, startPoint x: 761, startPoint y: 231, endPoint x: 759, endPoint y: 237, distance: 6.3
click at [761, 231] on button "Add product" at bounding box center [775, 234] width 48 height 14
click at [731, 340] on div "Notes (External)" at bounding box center [758, 344] width 68 height 13
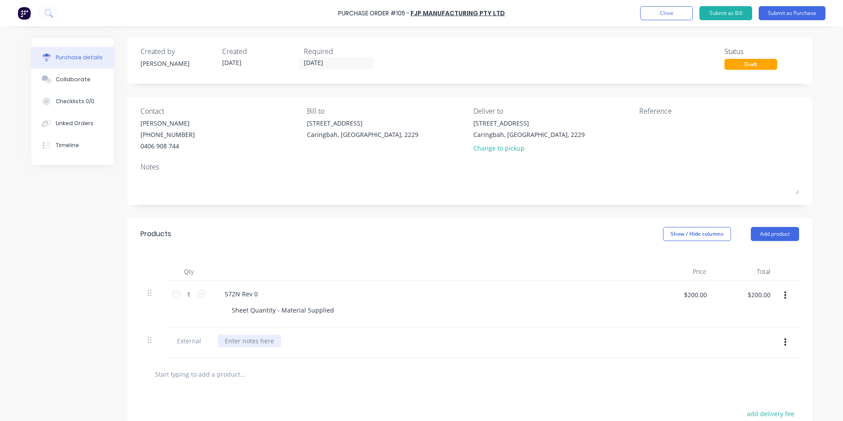
click at [249, 340] on div at bounding box center [249, 341] width 63 height 13
click at [478, 278] on div at bounding box center [430, 272] width 439 height 18
click at [810, 16] on button "Submit as Purchase" at bounding box center [792, 13] width 67 height 14
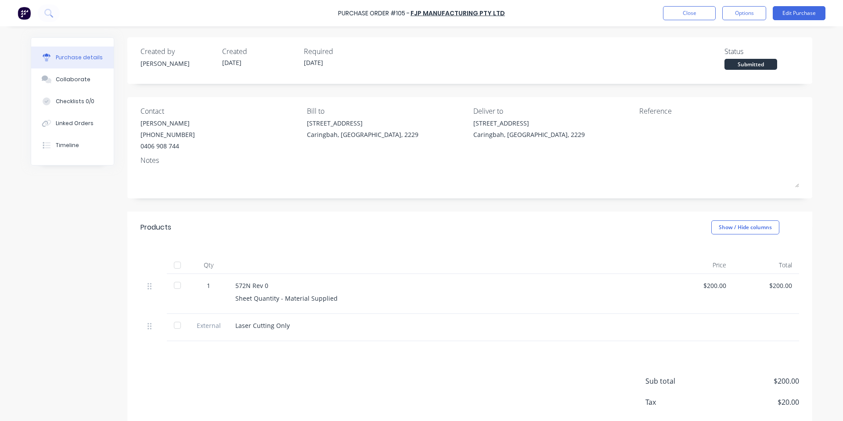
click at [756, 22] on div "Purchase Order #105 - FJP Manufacturing Pty Ltd Close Options Edit Purchase" at bounding box center [421, 13] width 843 height 26
click at [748, 14] on button "Options" at bounding box center [745, 13] width 44 height 14
click at [730, 41] on div "Print / Email" at bounding box center [725, 35] width 68 height 13
click at [728, 54] on div "With pricing" at bounding box center [725, 53] width 68 height 13
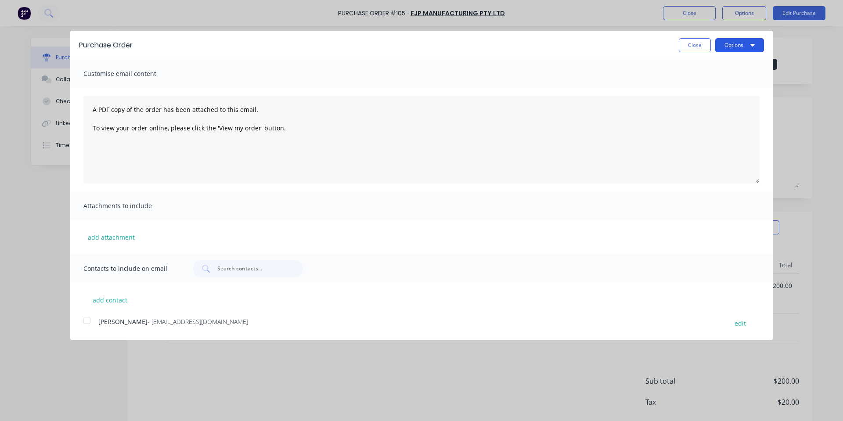
click at [732, 42] on button "Options" at bounding box center [740, 45] width 49 height 14
click at [727, 62] on div "Print" at bounding box center [723, 67] width 68 height 13
click at [680, 40] on button "Close" at bounding box center [695, 45] width 32 height 14
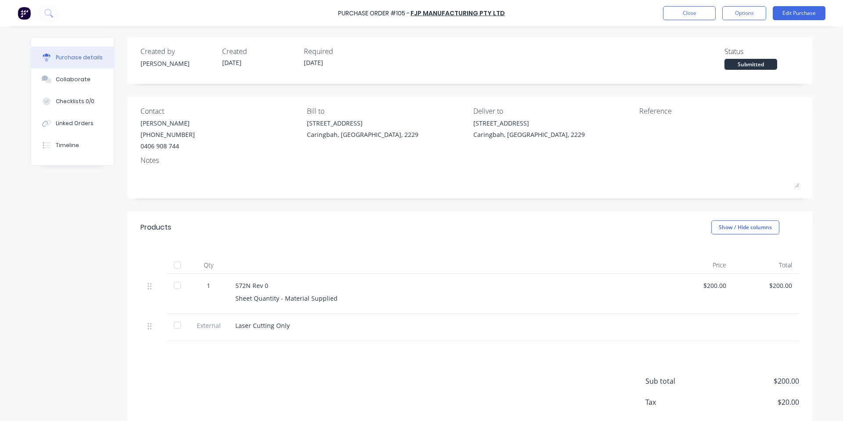
click at [652, 11] on div "Purchase Order #105 - FJP Manufacturing Pty Ltd Close Options Edit Purchase" at bounding box center [421, 13] width 843 height 26
click at [660, 19] on div "Purchase Order #105 - FJP Manufacturing Pty Ltd Close Options Edit Purchase" at bounding box center [421, 13] width 843 height 26
click at [661, 18] on div "Purchase Order #105 - FJP Manufacturing Pty Ltd Close Options Edit Purchase" at bounding box center [421, 13] width 843 height 26
click at [669, 17] on button "Close" at bounding box center [689, 13] width 53 height 14
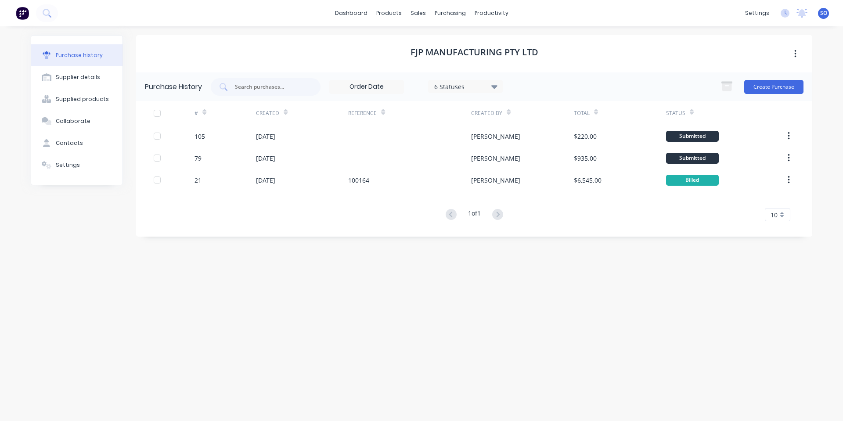
click at [669, 25] on div "dashboard products sales purchasing productivity dashboard products Product Cat…" at bounding box center [421, 13] width 843 height 26
click at [761, 89] on button "Create Purchase" at bounding box center [774, 87] width 59 height 14
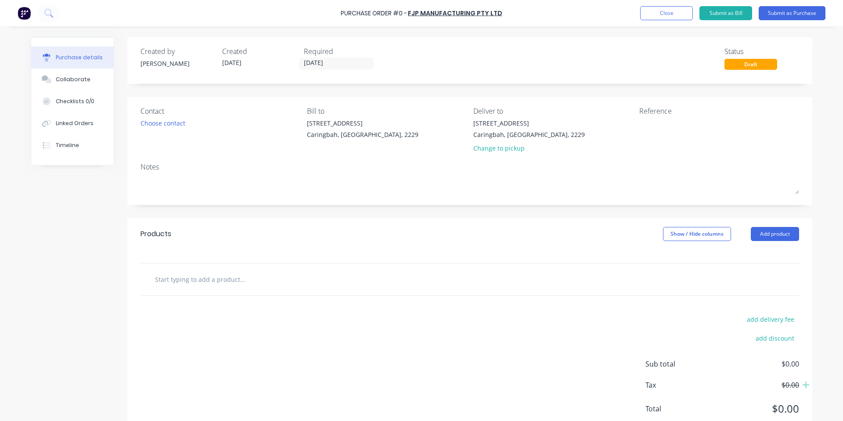
click at [625, 27] on div "Purchase details Collaborate Checklists 0/0 Linked Orders Timeline Created by […" at bounding box center [421, 197] width 799 height 377
click at [644, 18] on button "Close" at bounding box center [666, 13] width 53 height 14
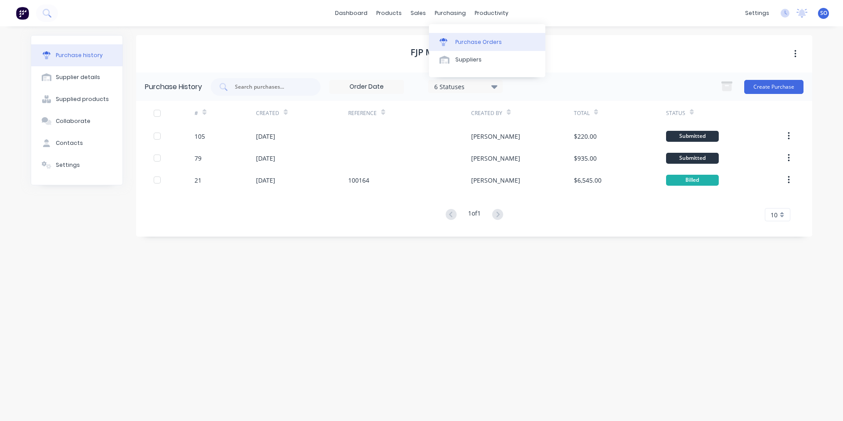
click at [448, 35] on link "Purchase Orders" at bounding box center [487, 42] width 116 height 18
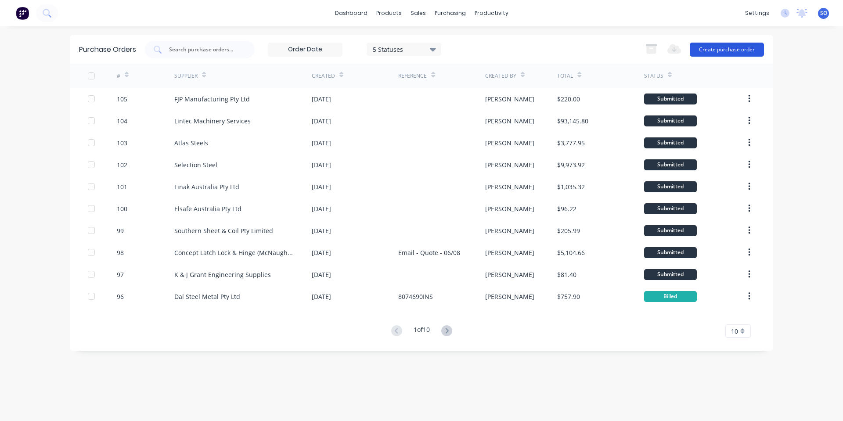
click at [709, 54] on button "Create purchase order" at bounding box center [727, 50] width 74 height 14
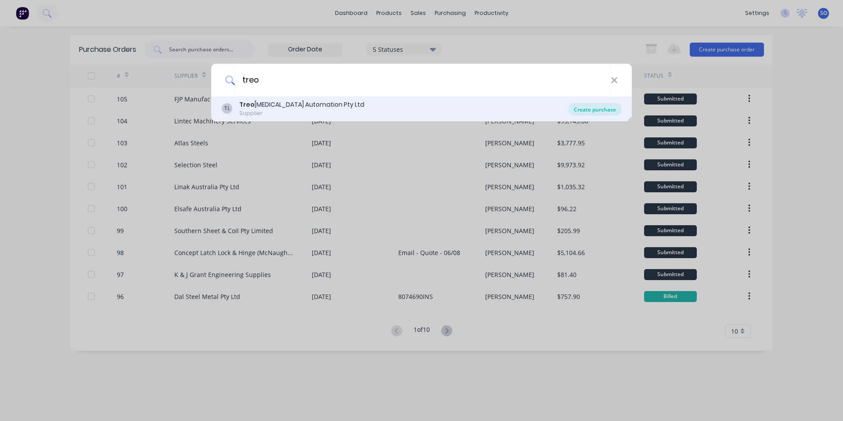
type input "treo"
click at [598, 112] on div "Create purchase" at bounding box center [595, 109] width 53 height 12
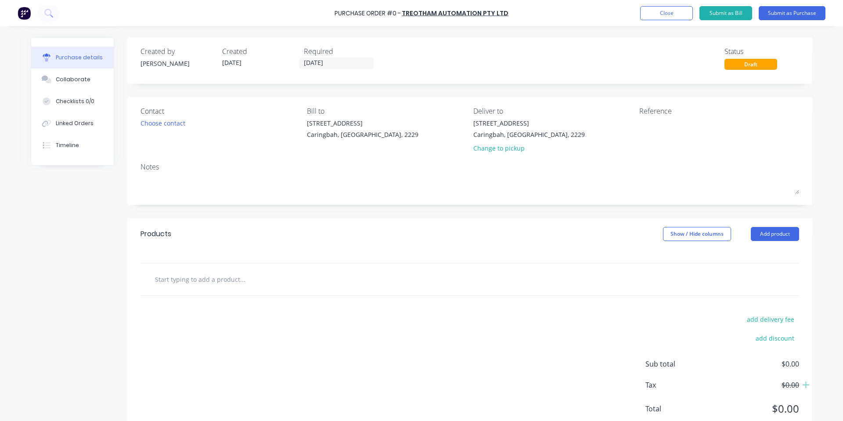
click at [229, 282] on input "text" at bounding box center [243, 280] width 176 height 18
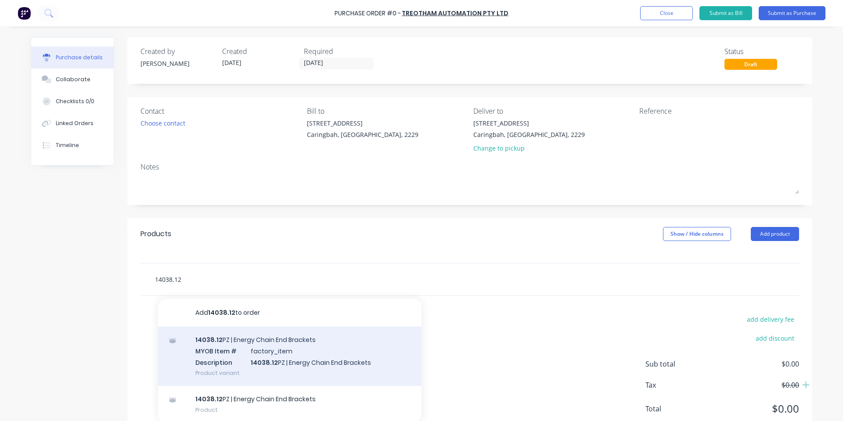
type input "14038.12"
click at [243, 351] on div "14038.12 PZ | Energy Chain End Brackets MYOB Item # factory_item Description 14…" at bounding box center [290, 356] width 264 height 59
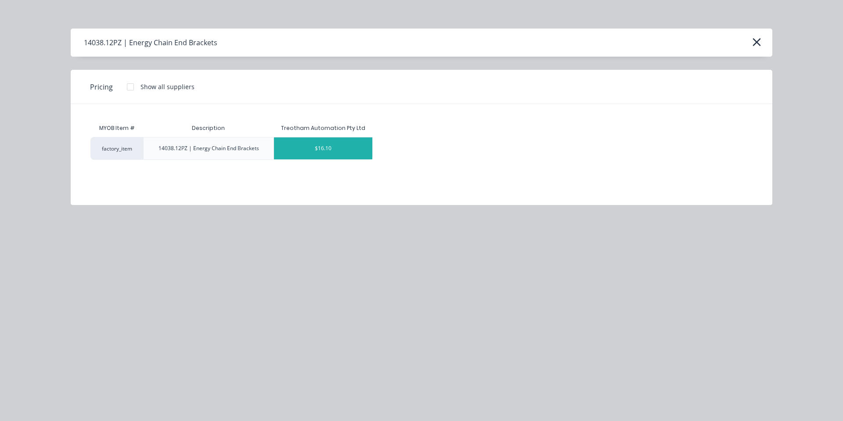
click at [307, 150] on div "$16.10" at bounding box center [323, 148] width 98 height 22
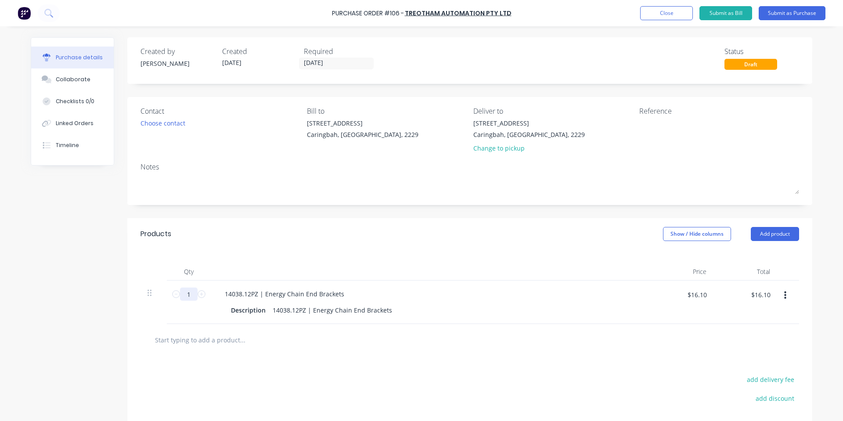
click at [191, 297] on input "1" at bounding box center [189, 294] width 18 height 13
type input "11"
type input "$177.10"
type input "11"
click at [267, 258] on div "Qty Price Total 11 11 14038.12PZ | Energy Chain End Brackets Description 14038.…" at bounding box center [469, 287] width 685 height 74
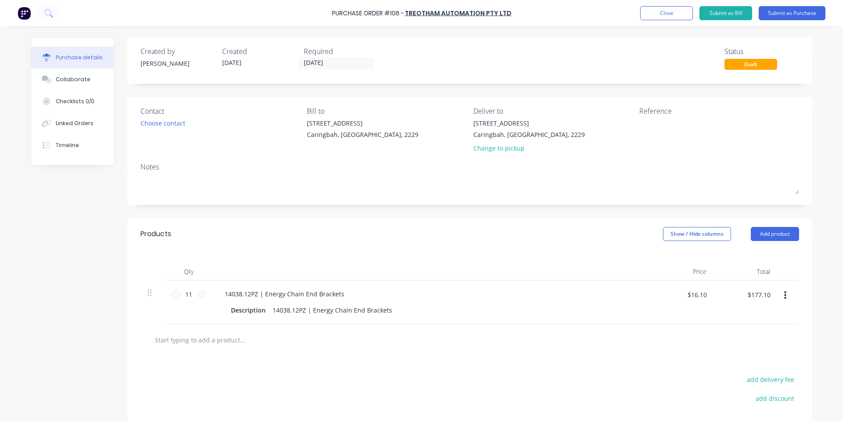
click at [271, 235] on div "Products Show / Hide columns Add product" at bounding box center [469, 234] width 685 height 32
click at [253, 292] on div "14038.12PZ | Energy Chain End Brackets" at bounding box center [285, 294] width 134 height 13
drag, startPoint x: 255, startPoint y: 294, endPoint x: 208, endPoint y: 293, distance: 46.6
click at [211, 293] on div "14038.12PZ | Energy Chain End Brackets Description 14038.12PZ | Energy Chain En…" at bounding box center [430, 302] width 439 height 43
copy div "14038.12PZ"
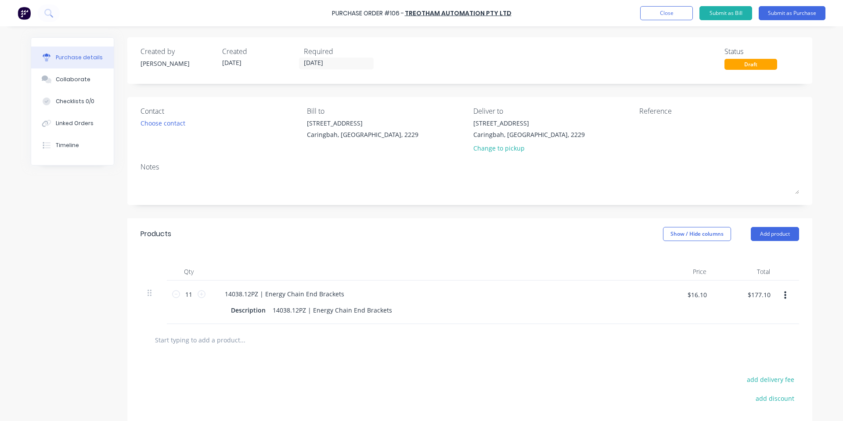
click at [264, 357] on div "add delivery fee add discount Sub total $177.10 Tax $17.71 Total $194.81" at bounding box center [469, 428] width 685 height 145
click at [355, 212] on div "Created by [PERSON_NAME] Created [DATE] Required [DATE] Status Draft Contact Ch…" at bounding box center [469, 268] width 685 height 463
click at [376, 244] on div "Products Show / Hide columns Add product" at bounding box center [469, 234] width 685 height 32
click at [790, 15] on button "Submit as Purchase" at bounding box center [792, 13] width 67 height 14
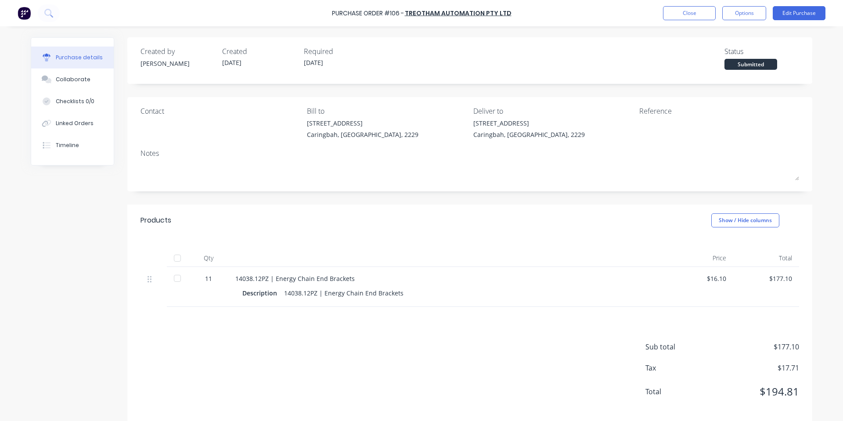
click at [755, 62] on div "Submitted" at bounding box center [751, 64] width 53 height 11
click at [744, 17] on button "Options" at bounding box center [745, 13] width 44 height 14
click at [734, 36] on div "Print / Email" at bounding box center [725, 35] width 68 height 13
click at [736, 51] on div "With pricing" at bounding box center [725, 53] width 68 height 13
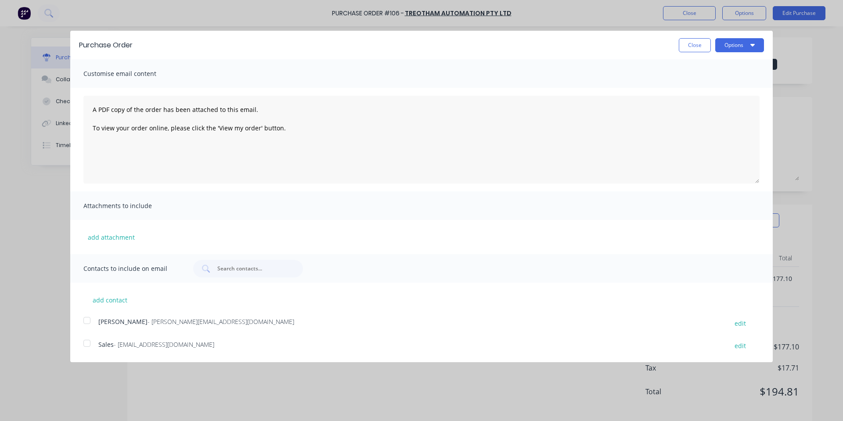
click at [87, 326] on div at bounding box center [87, 321] width 18 height 18
click at [87, 344] on div at bounding box center [87, 344] width 18 height 18
click at [752, 46] on icon "button" at bounding box center [753, 45] width 4 height 3
click at [725, 87] on div "Email" at bounding box center [723, 85] width 68 height 13
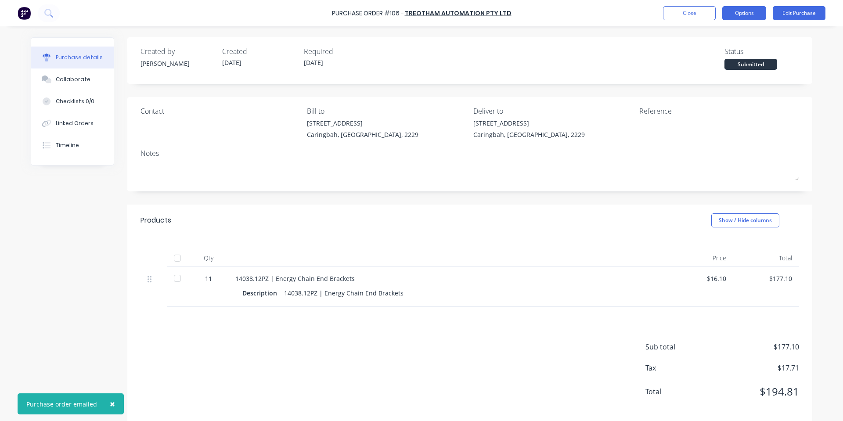
click at [749, 19] on button "Options" at bounding box center [745, 13] width 44 height 14
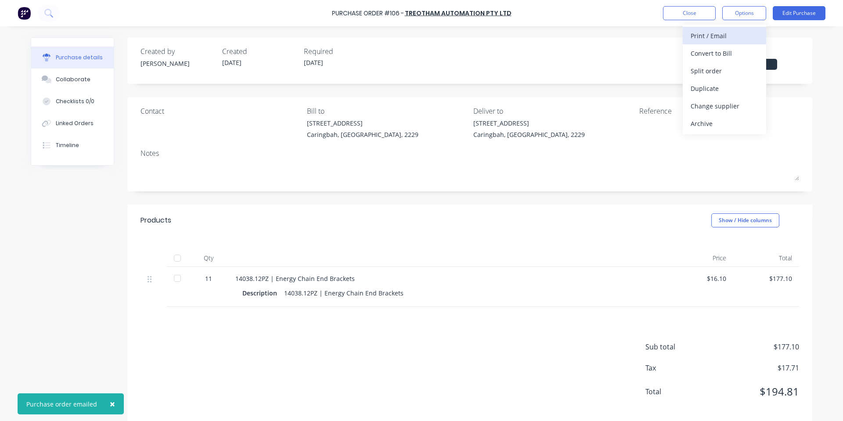
click at [736, 40] on div "Print / Email" at bounding box center [725, 35] width 68 height 13
click at [733, 53] on div "With pricing" at bounding box center [725, 53] width 68 height 13
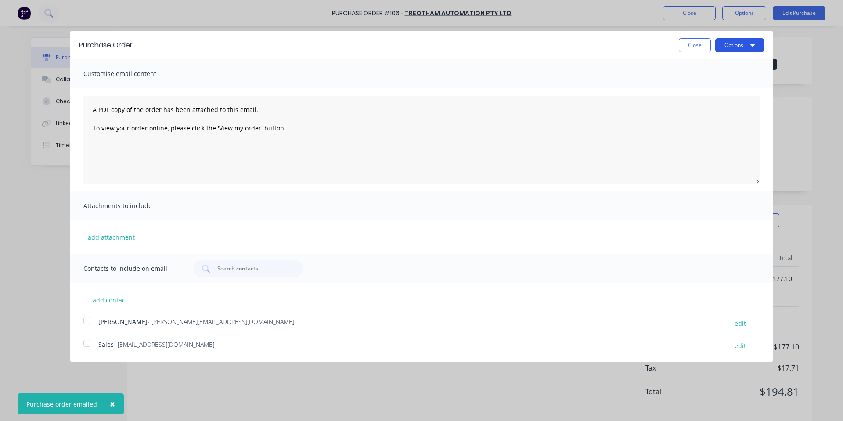
click at [732, 40] on button "Options" at bounding box center [740, 45] width 49 height 14
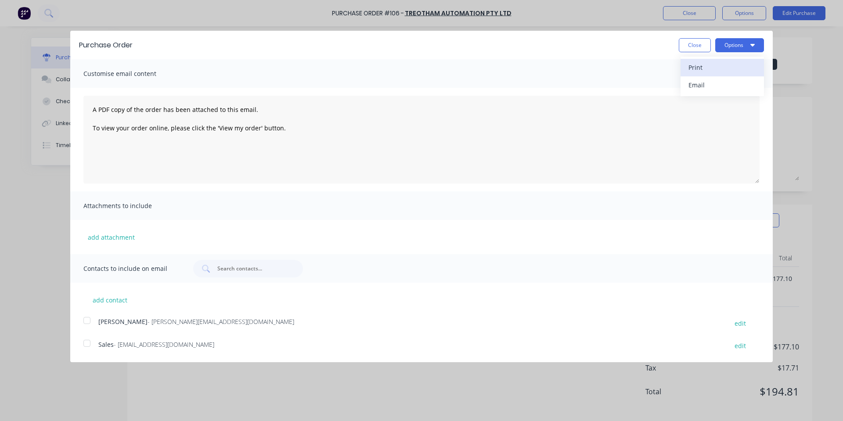
click at [727, 64] on div "Print" at bounding box center [723, 67] width 68 height 13
click at [705, 43] on button "Close" at bounding box center [695, 45] width 32 height 14
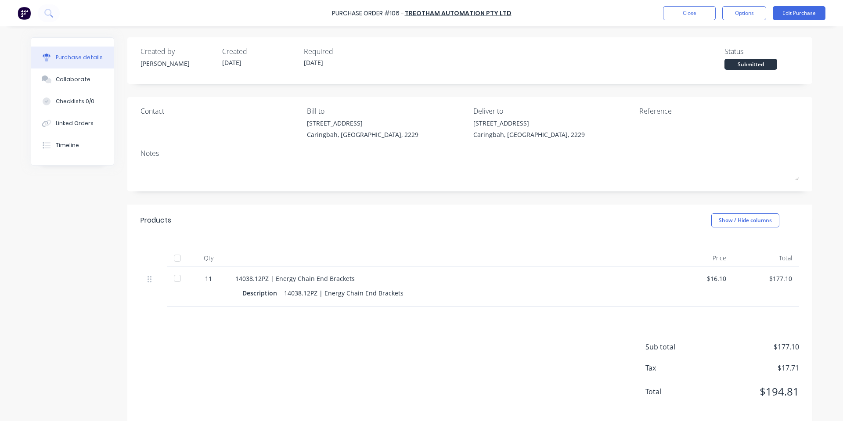
click at [588, 69] on div "Created by [PERSON_NAME] Created [DATE] Required [DATE] Status Submitted" at bounding box center [470, 58] width 659 height 24
click at [676, 13] on button "Close" at bounding box center [689, 13] width 53 height 14
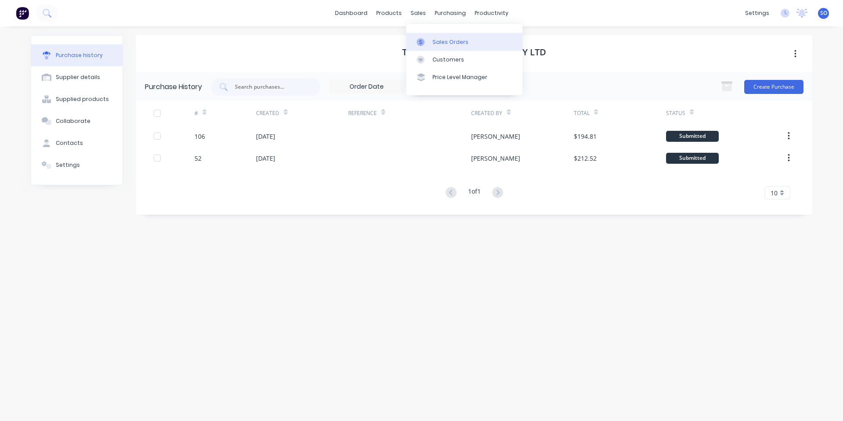
click at [430, 36] on link "Sales Orders" at bounding box center [464, 42] width 116 height 18
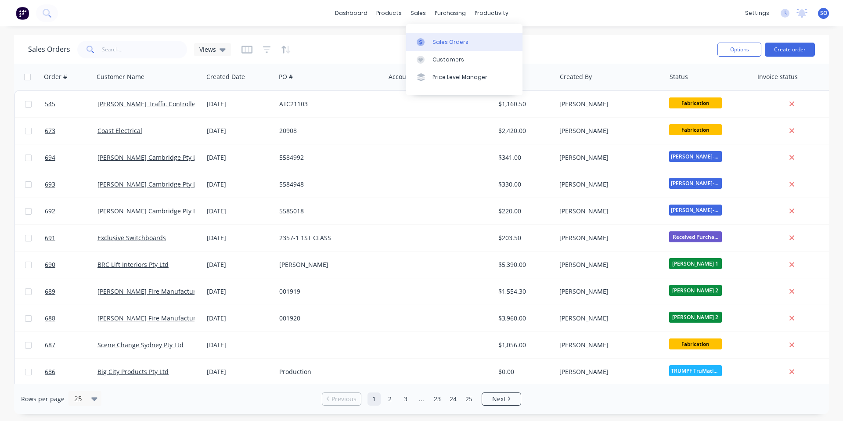
click at [429, 38] on div at bounding box center [423, 42] width 13 height 8
click at [134, 50] on input "text" at bounding box center [145, 50] width 86 height 18
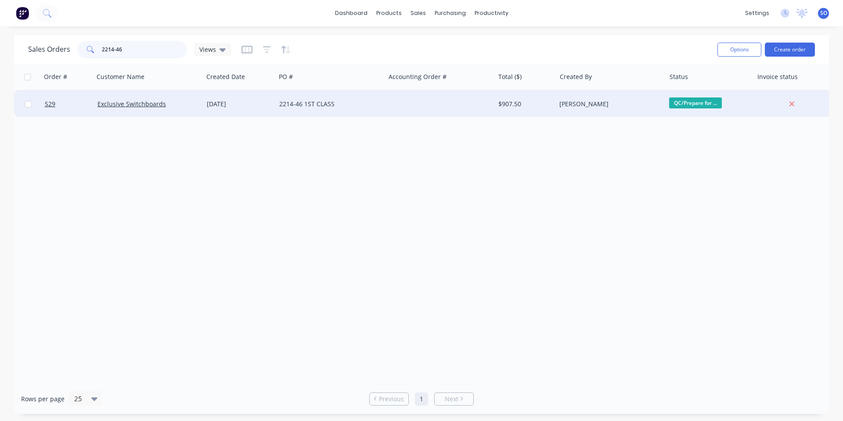
type input "2214-46"
click at [481, 108] on div at bounding box center [439, 104] width 109 height 26
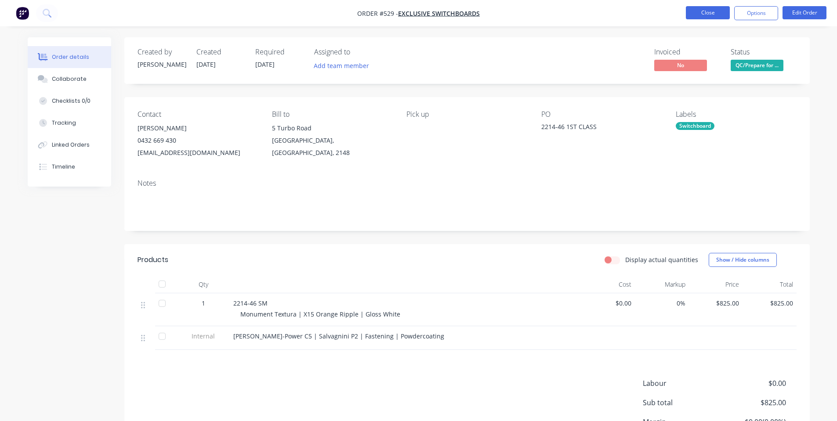
click at [706, 7] on button "Close" at bounding box center [708, 12] width 44 height 13
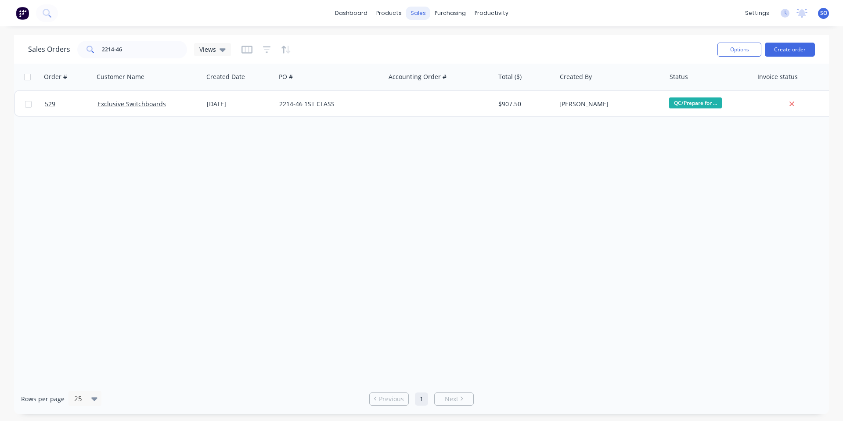
click at [417, 14] on div "sales" at bounding box center [418, 13] width 24 height 13
click at [418, 35] on link "Sales Orders" at bounding box center [464, 42] width 116 height 18
drag, startPoint x: 59, startPoint y: 59, endPoint x: 52, endPoint y: 59, distance: 7.0
click at [53, 59] on div "Sales Orders 2214-46 Views" at bounding box center [369, 50] width 683 height 22
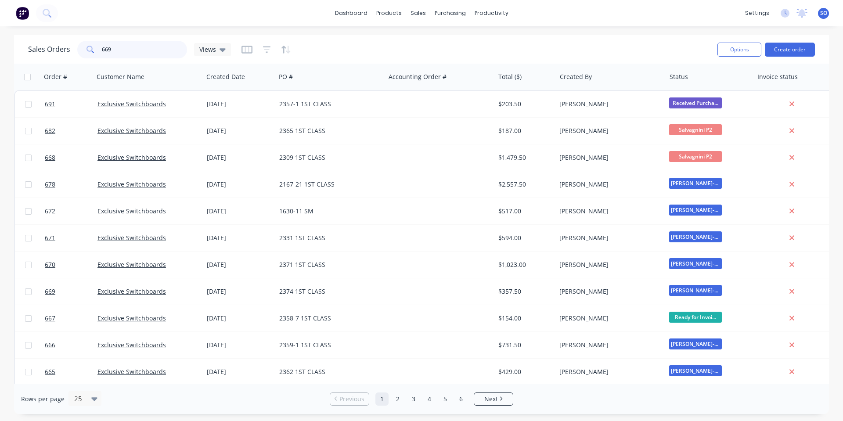
drag, startPoint x: 98, startPoint y: 51, endPoint x: 0, endPoint y: 39, distance: 98.2
click at [4, 57] on div "Sales Orders 669 Views Options Create order Order # Customer Name Created Date …" at bounding box center [421, 224] width 843 height 379
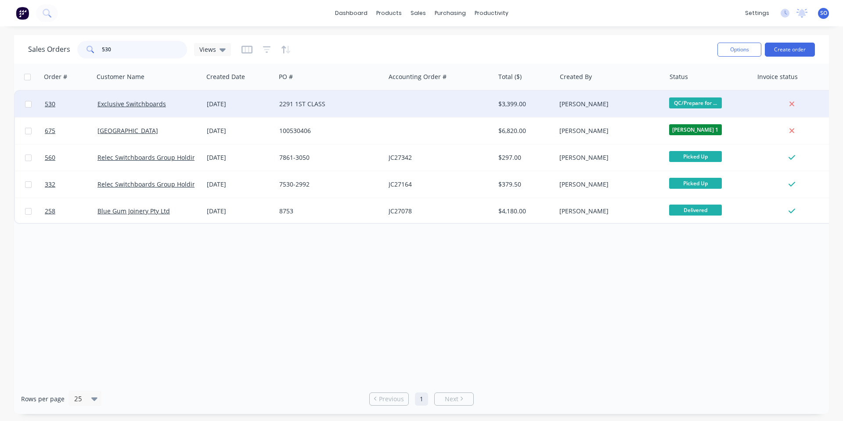
type input "530"
click at [187, 103] on div "Exclusive Switchboards" at bounding box center [147, 104] width 98 height 9
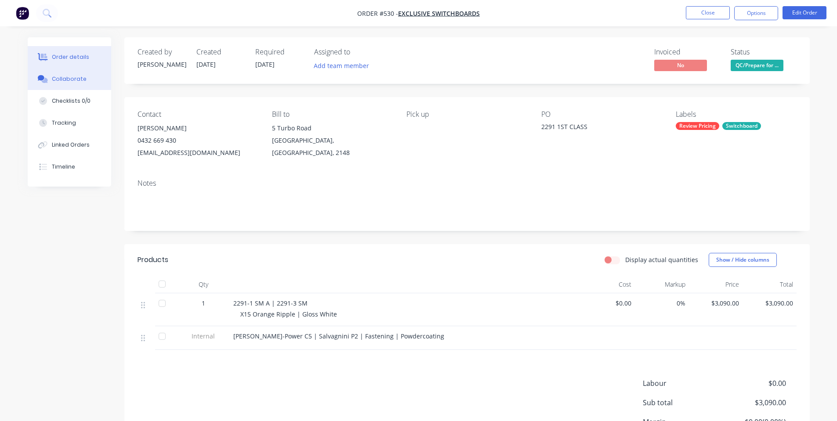
click at [48, 69] on button "Collaborate" at bounding box center [69, 79] width 83 height 22
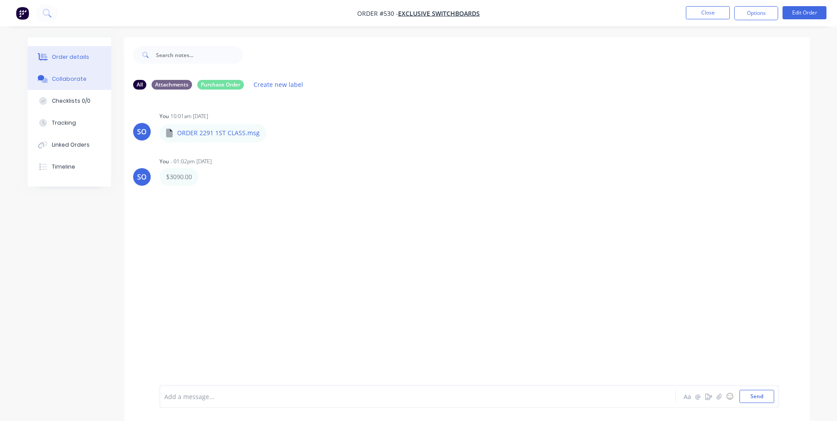
click at [58, 59] on div "Order details" at bounding box center [70, 57] width 37 height 8
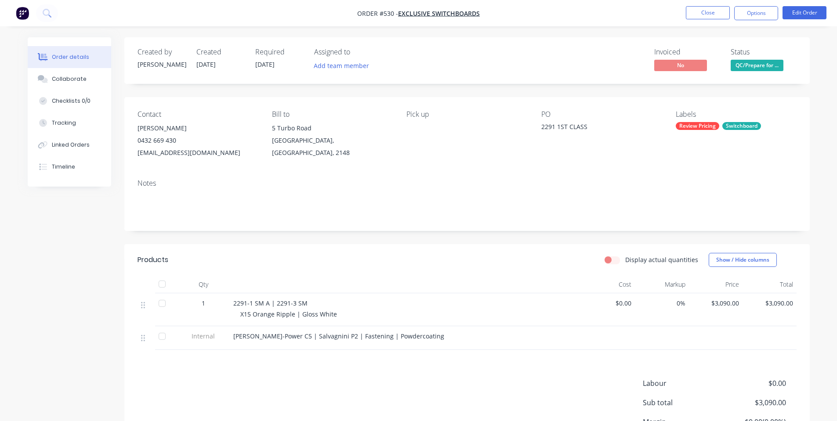
click at [720, 123] on div "Review Pricing Switchboard" at bounding box center [736, 126] width 120 height 8
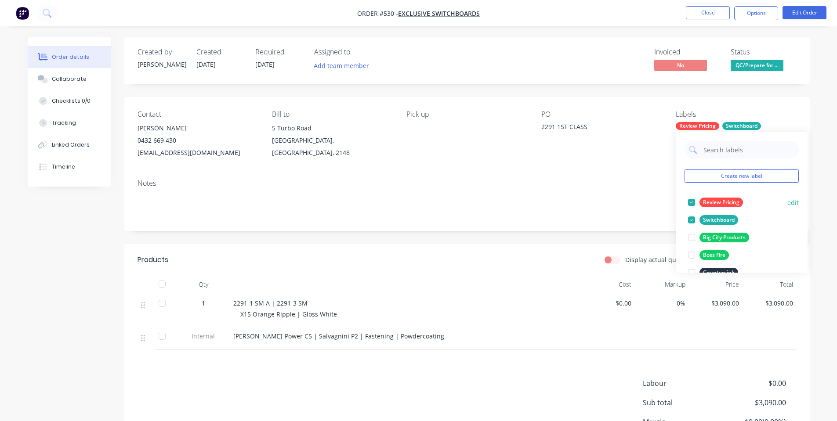
click at [708, 200] on div "Review Pricing" at bounding box center [720, 203] width 43 height 10
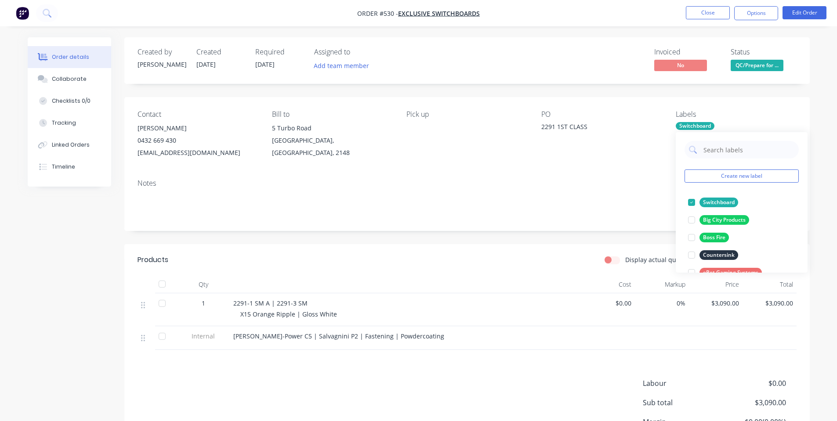
click at [520, 183] on div "Notes" at bounding box center [466, 183] width 659 height 8
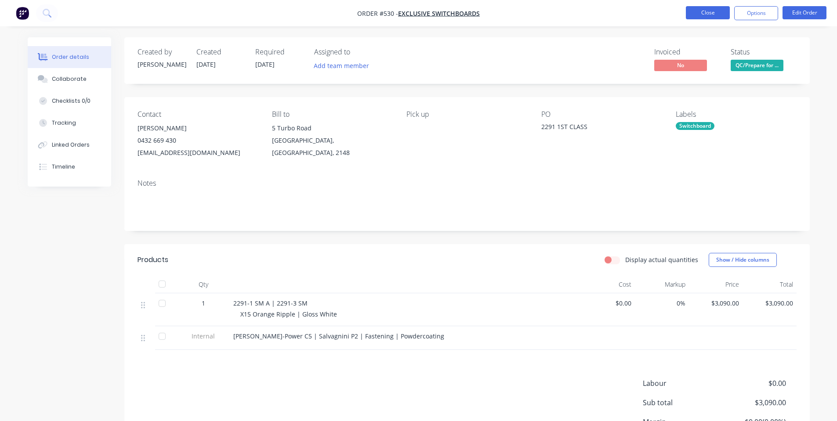
click at [694, 11] on button "Close" at bounding box center [708, 12] width 44 height 13
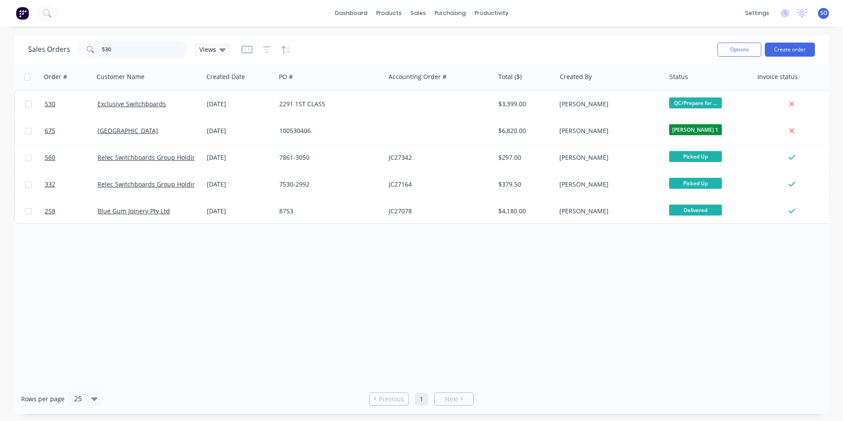
drag, startPoint x: 152, startPoint y: 48, endPoint x: 75, endPoint y: 50, distance: 77.8
click at [77, 51] on div "530" at bounding box center [132, 50] width 110 height 18
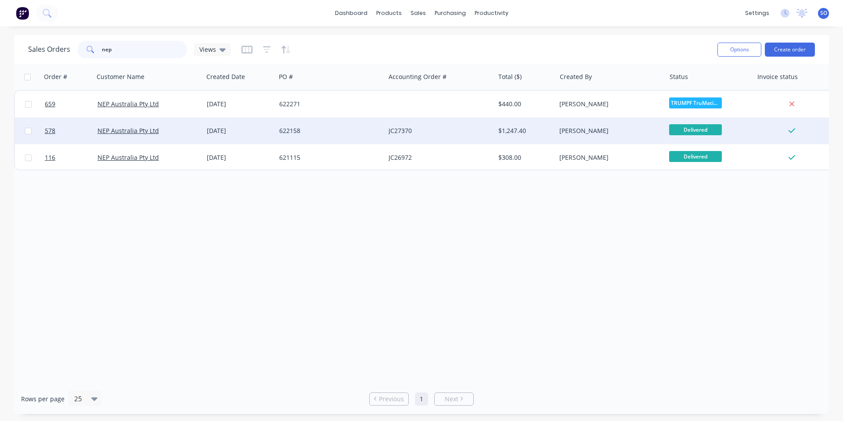
type input "nep"
click at [247, 130] on div "[DATE]" at bounding box center [239, 131] width 65 height 9
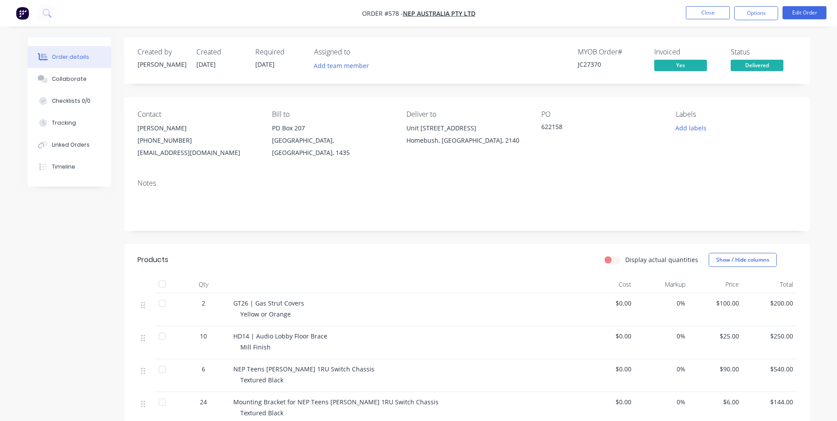
drag, startPoint x: 550, startPoint y: 127, endPoint x: 566, endPoint y: 130, distance: 16.2
click at [560, 128] on div "622158" at bounding box center [596, 128] width 110 height 12
click at [566, 130] on div "622158" at bounding box center [596, 128] width 110 height 12
